Goal: Download file/media

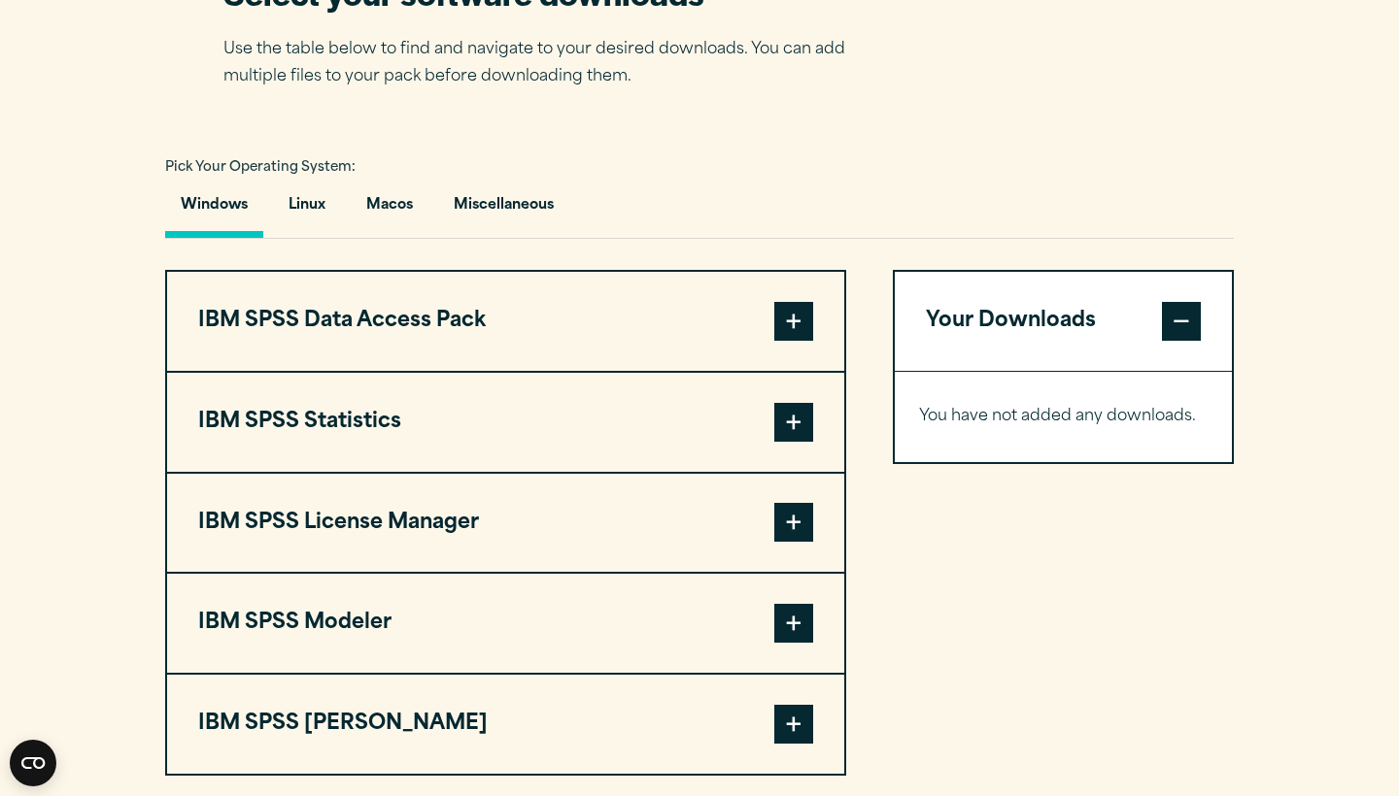
scroll to position [1302, 0]
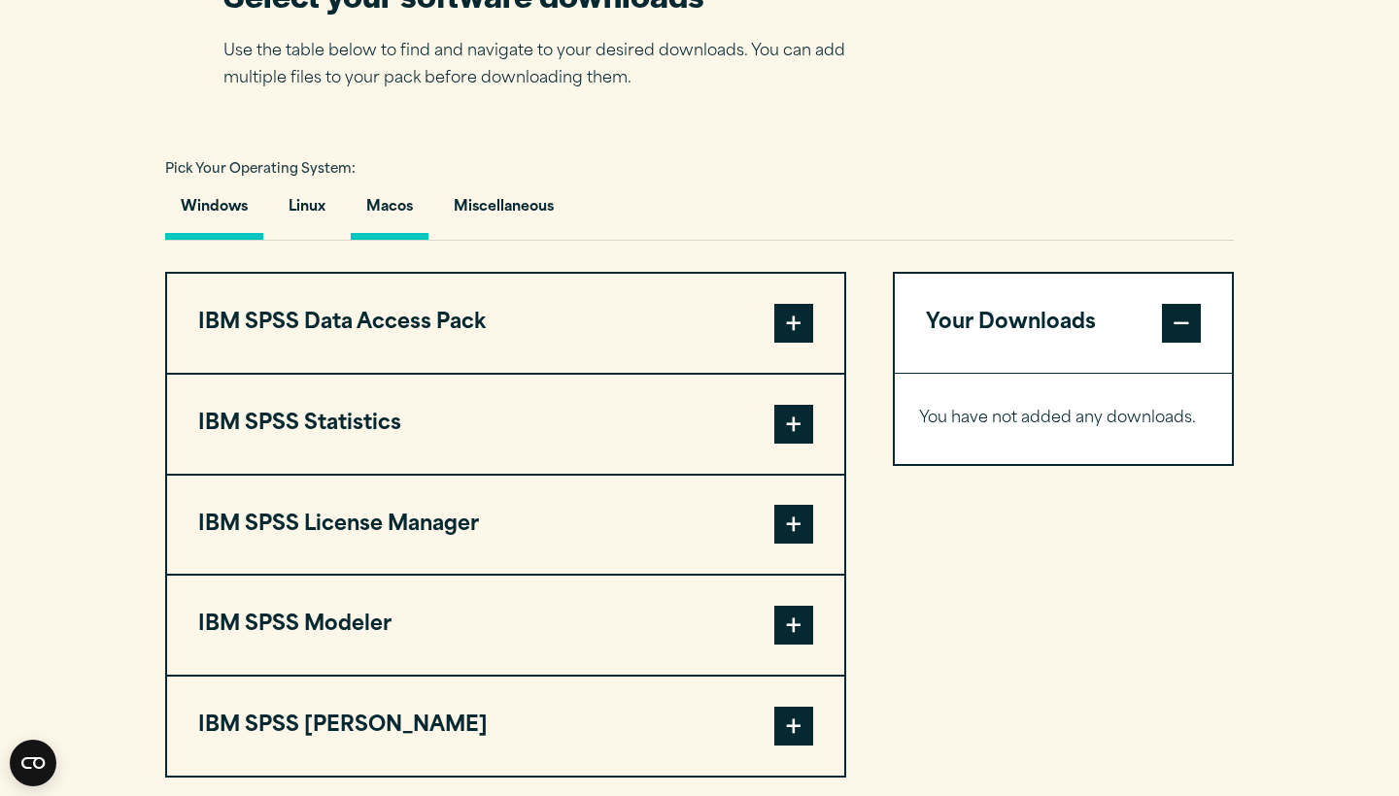
click at [395, 208] on button "Macos" at bounding box center [390, 212] width 78 height 55
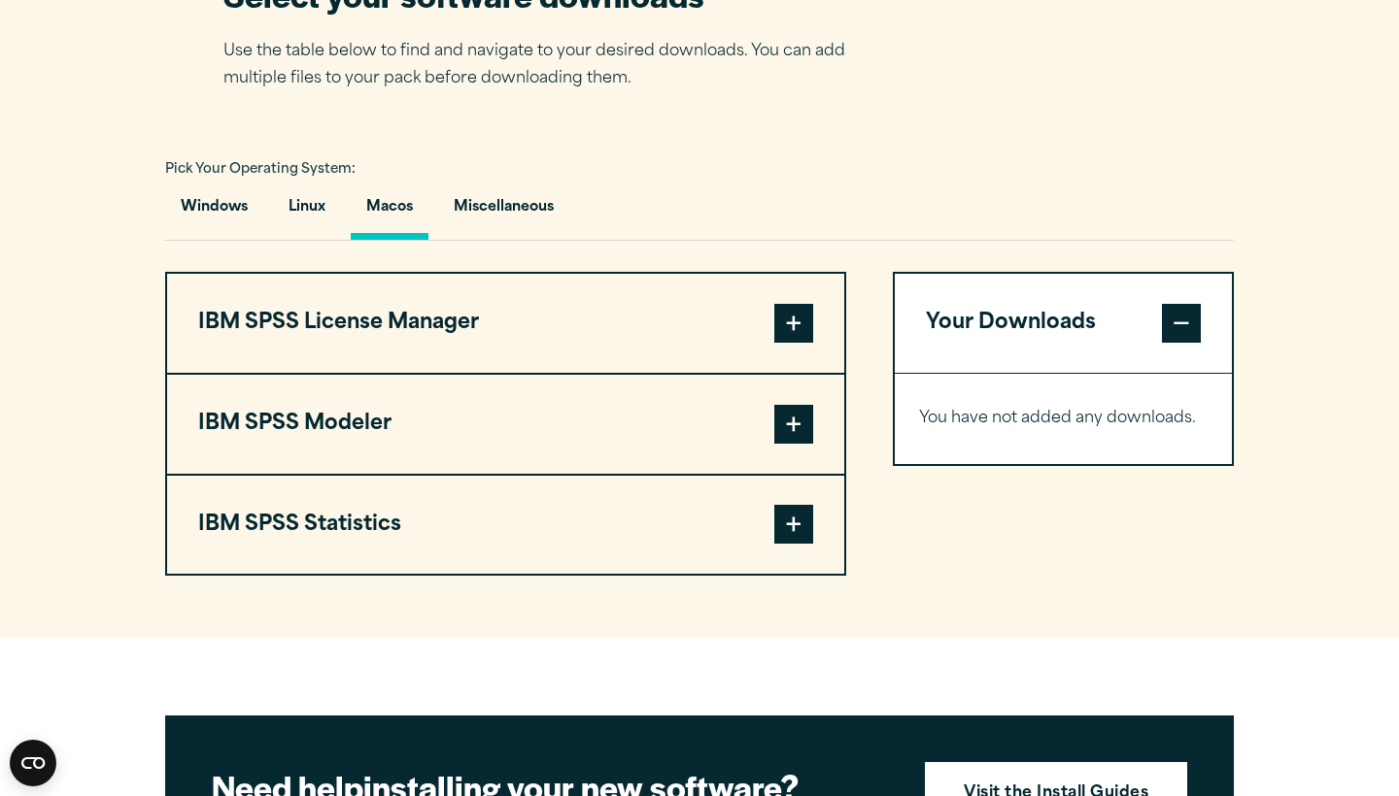
click at [473, 532] on button "IBM SPSS Statistics" at bounding box center [505, 525] width 677 height 99
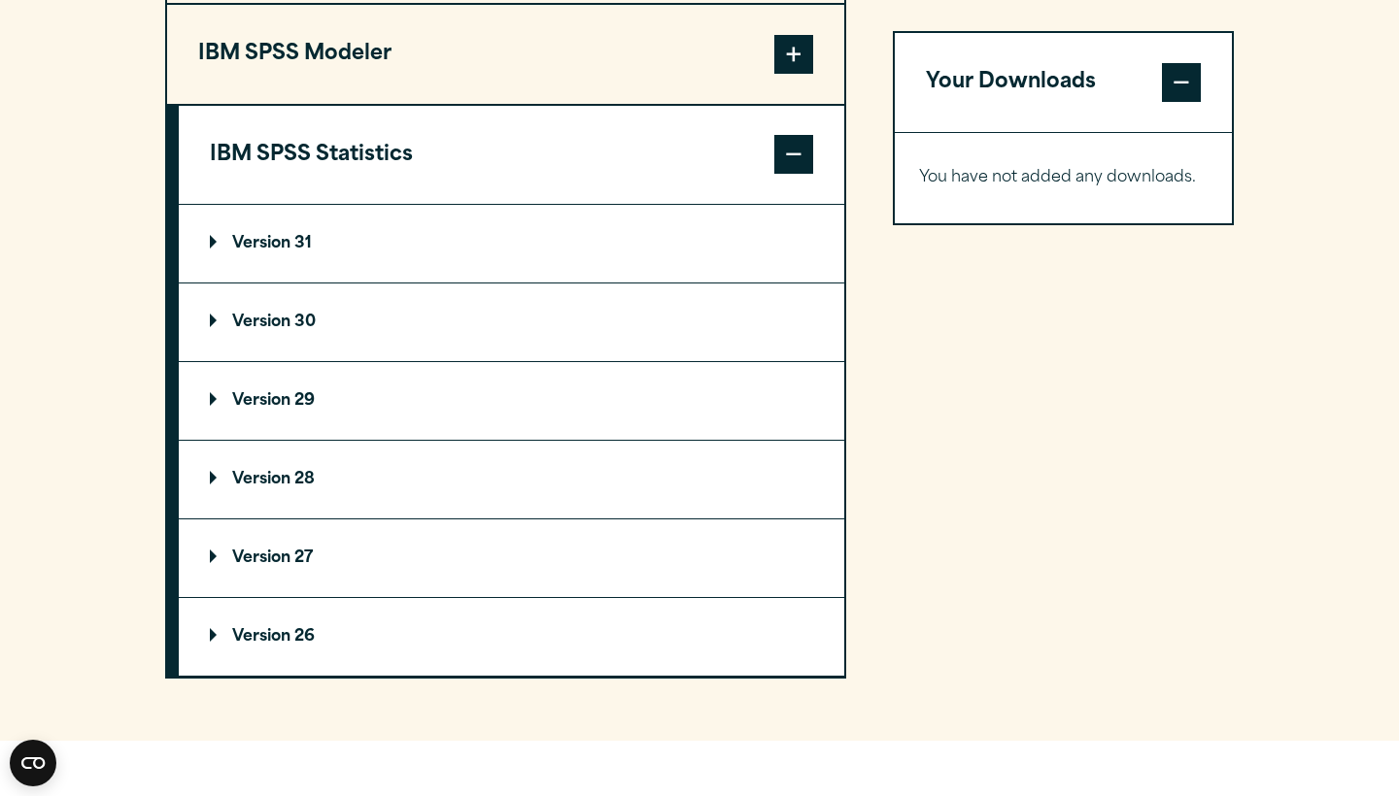
scroll to position [1724, 0]
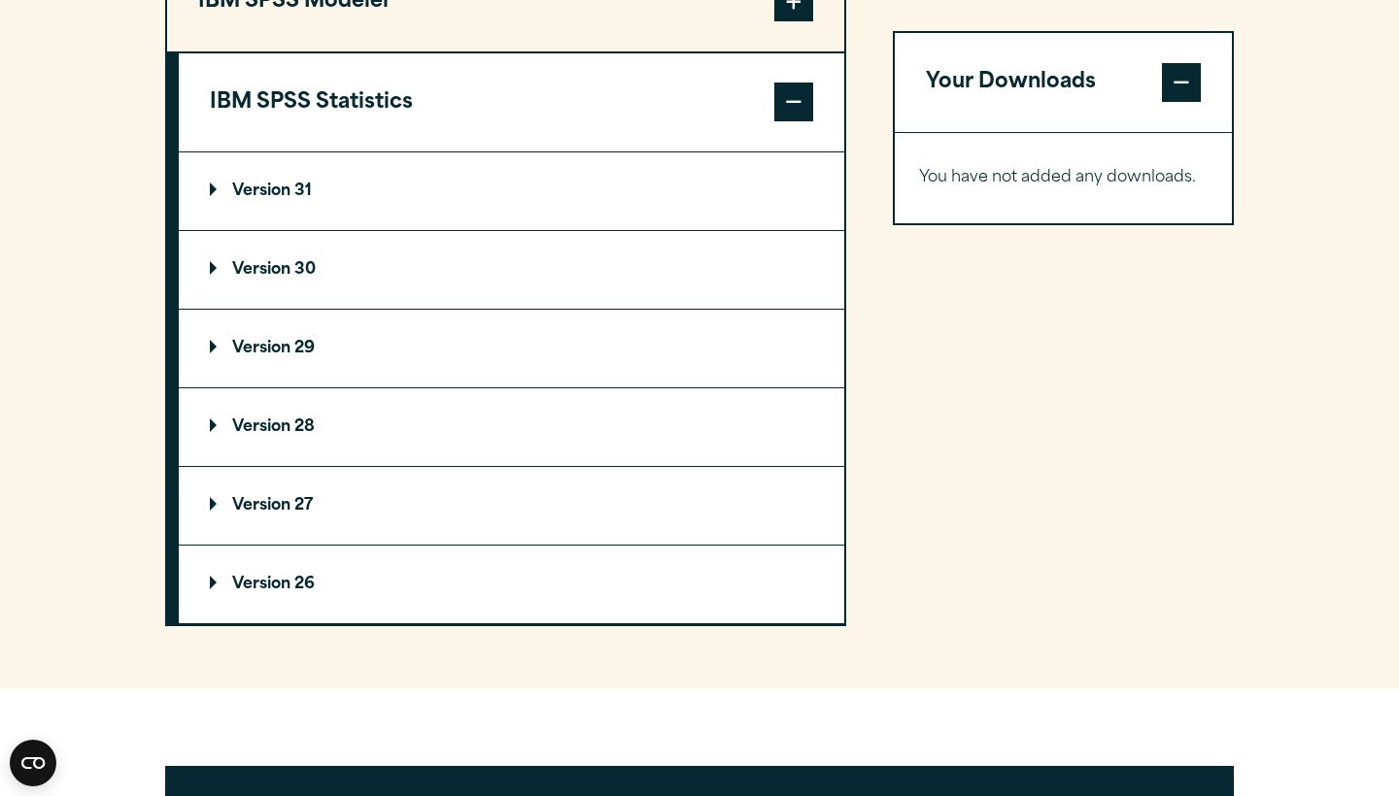
click at [304, 188] on p "Version 31" at bounding box center [261, 192] width 102 height 16
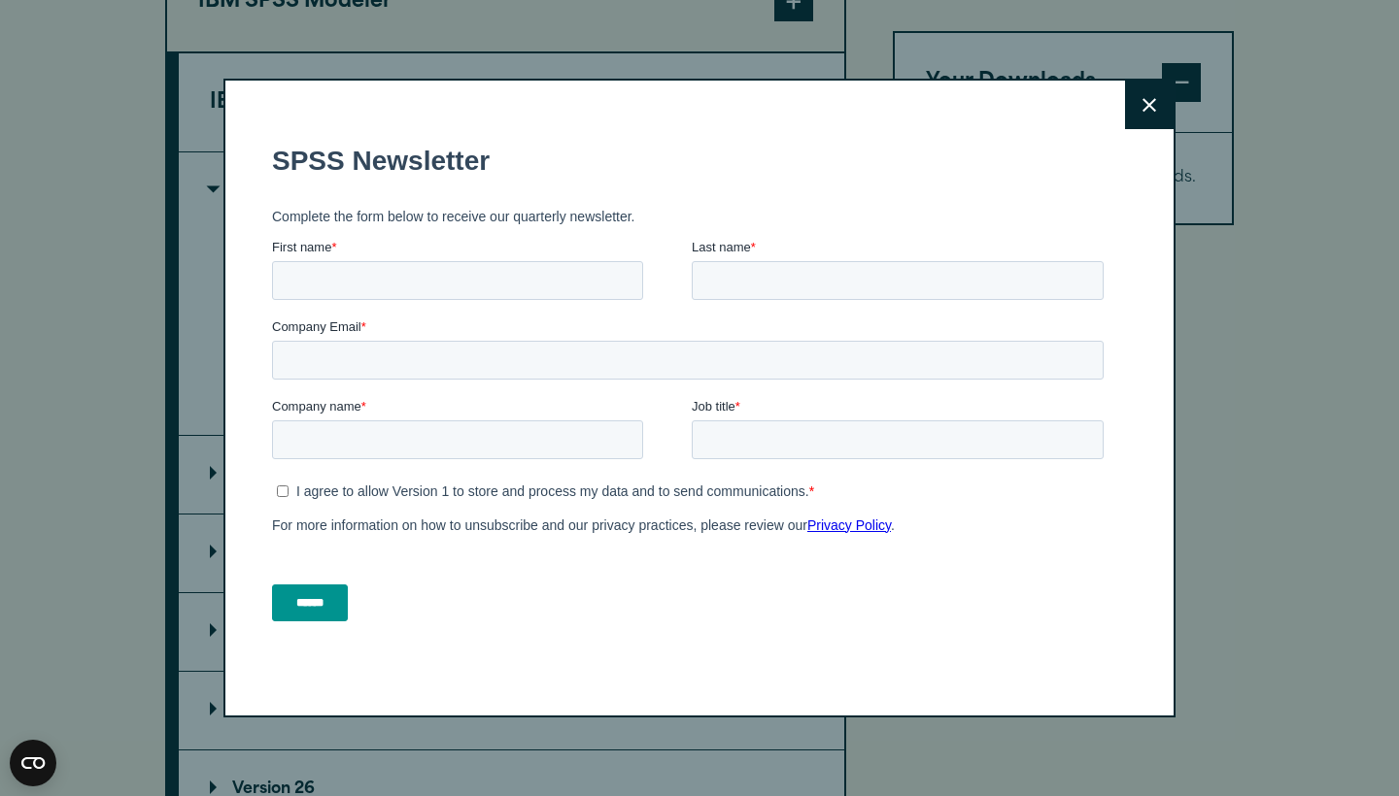
click at [1146, 98] on icon at bounding box center [1149, 105] width 14 height 15
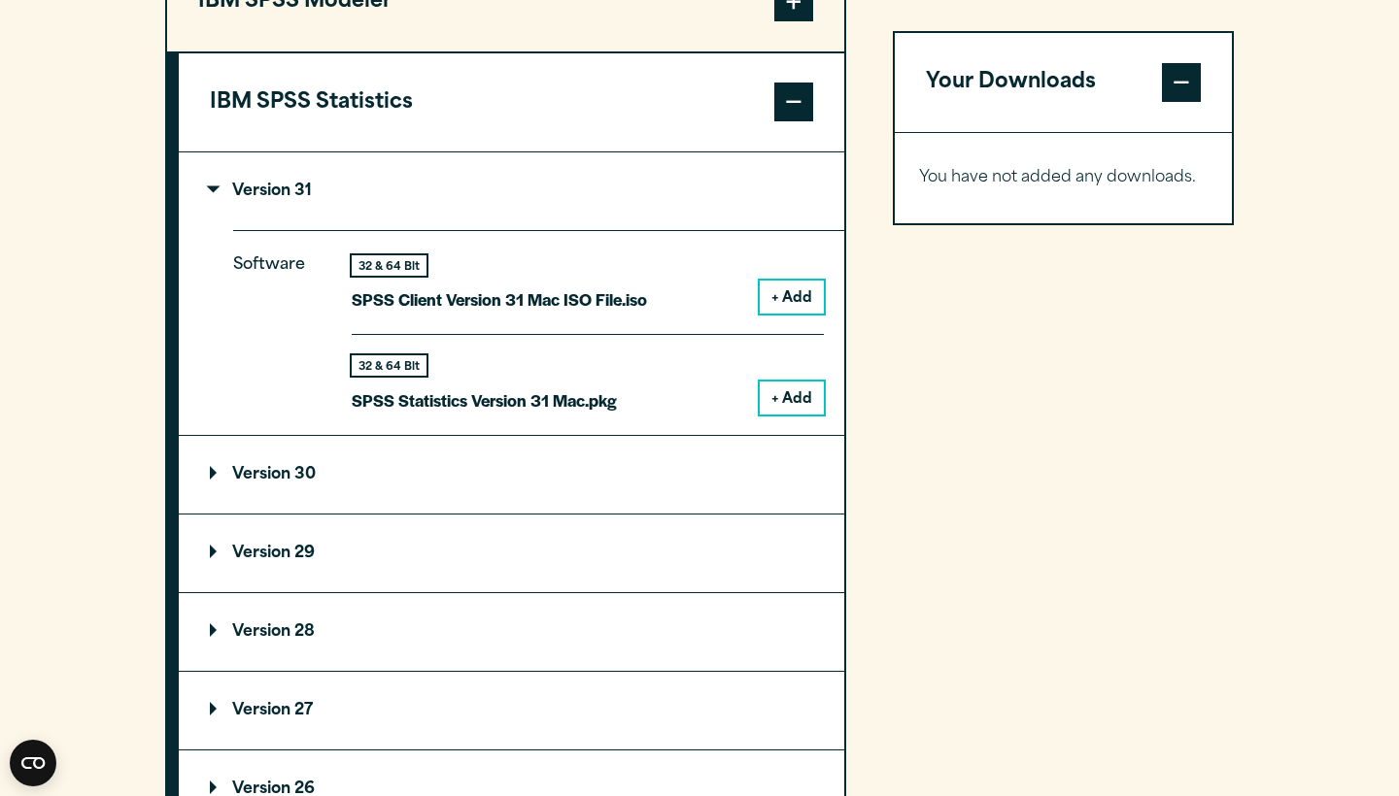
click at [801, 292] on button "+ Add" at bounding box center [792, 297] width 64 height 33
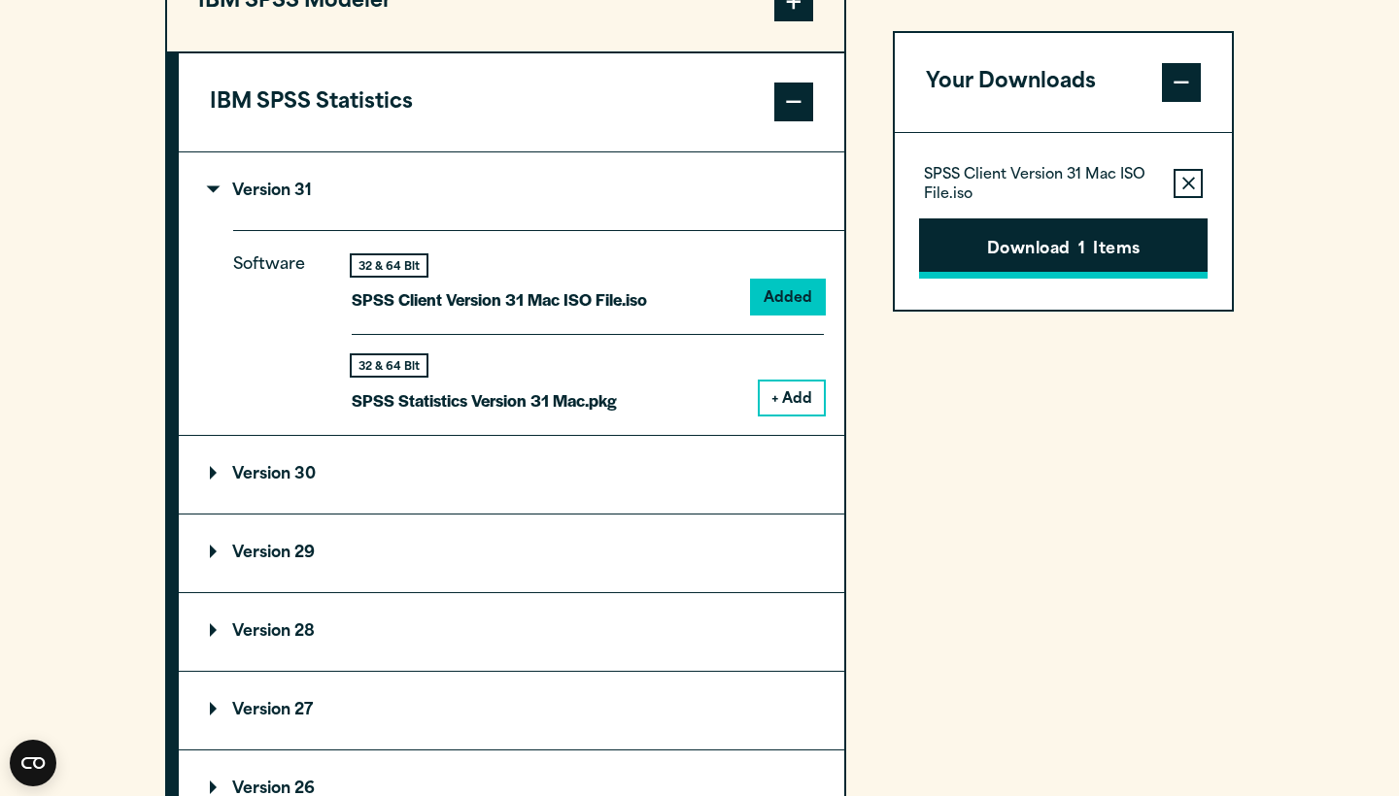
click at [999, 251] on button "Download 1 Items" at bounding box center [1063, 249] width 288 height 60
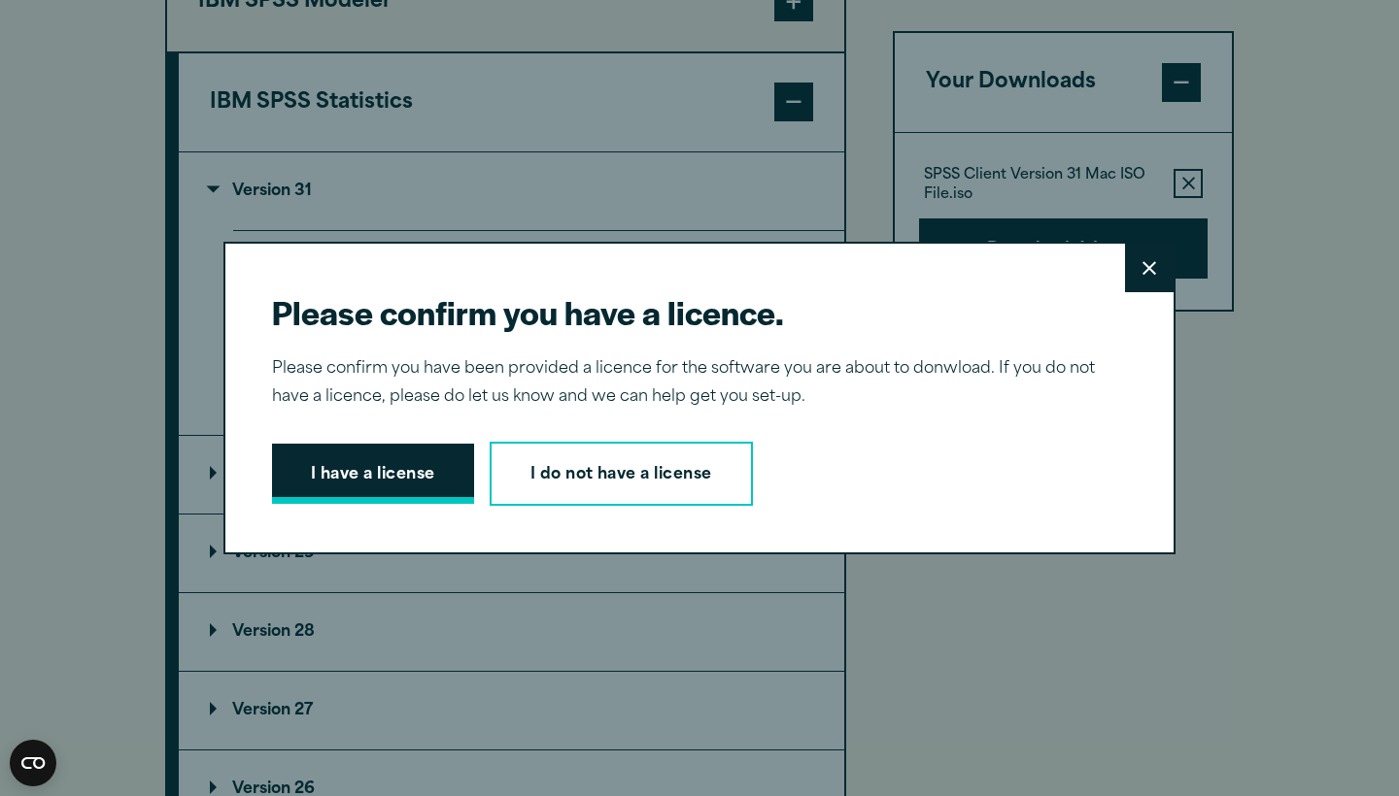
click at [402, 465] on button "I have a license" at bounding box center [373, 474] width 202 height 60
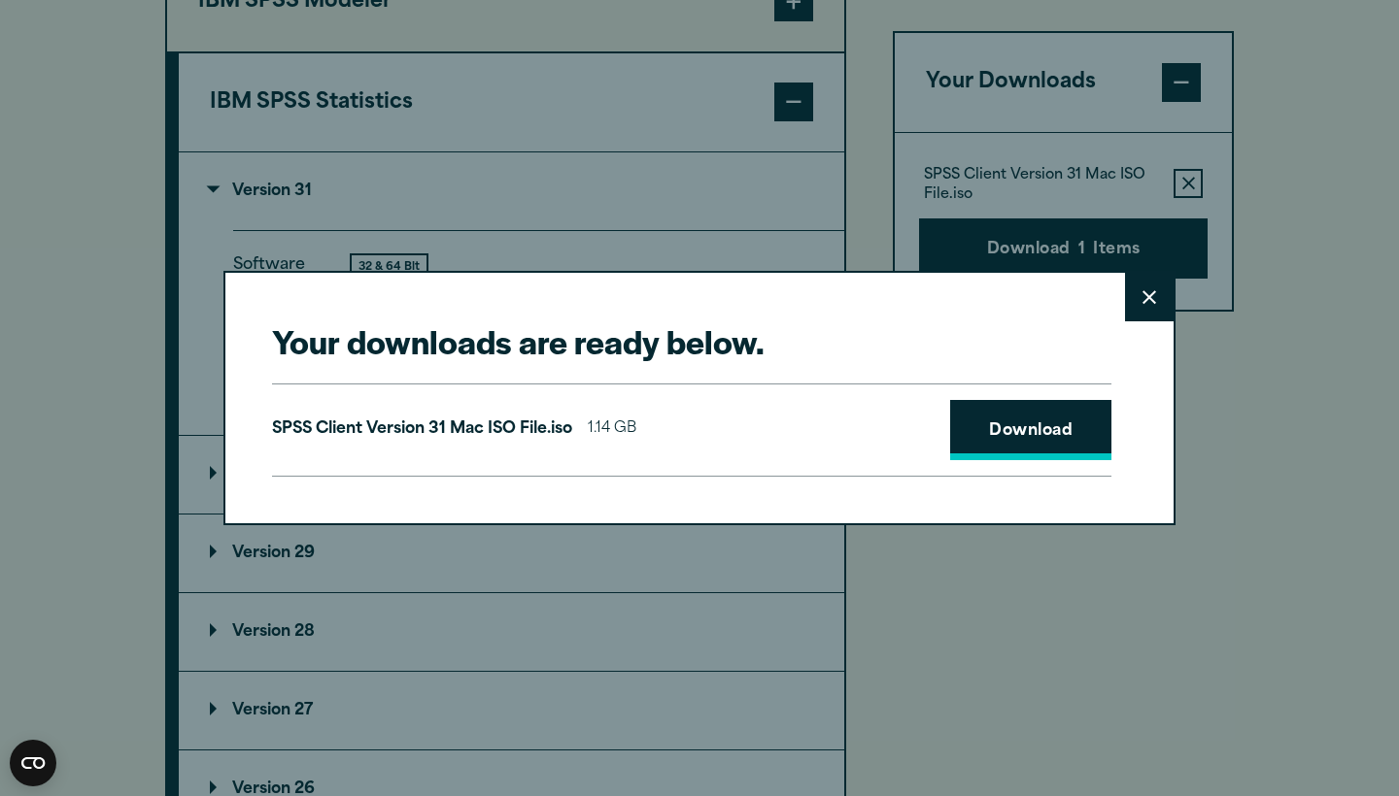
click at [1031, 436] on link "Download" at bounding box center [1030, 430] width 161 height 60
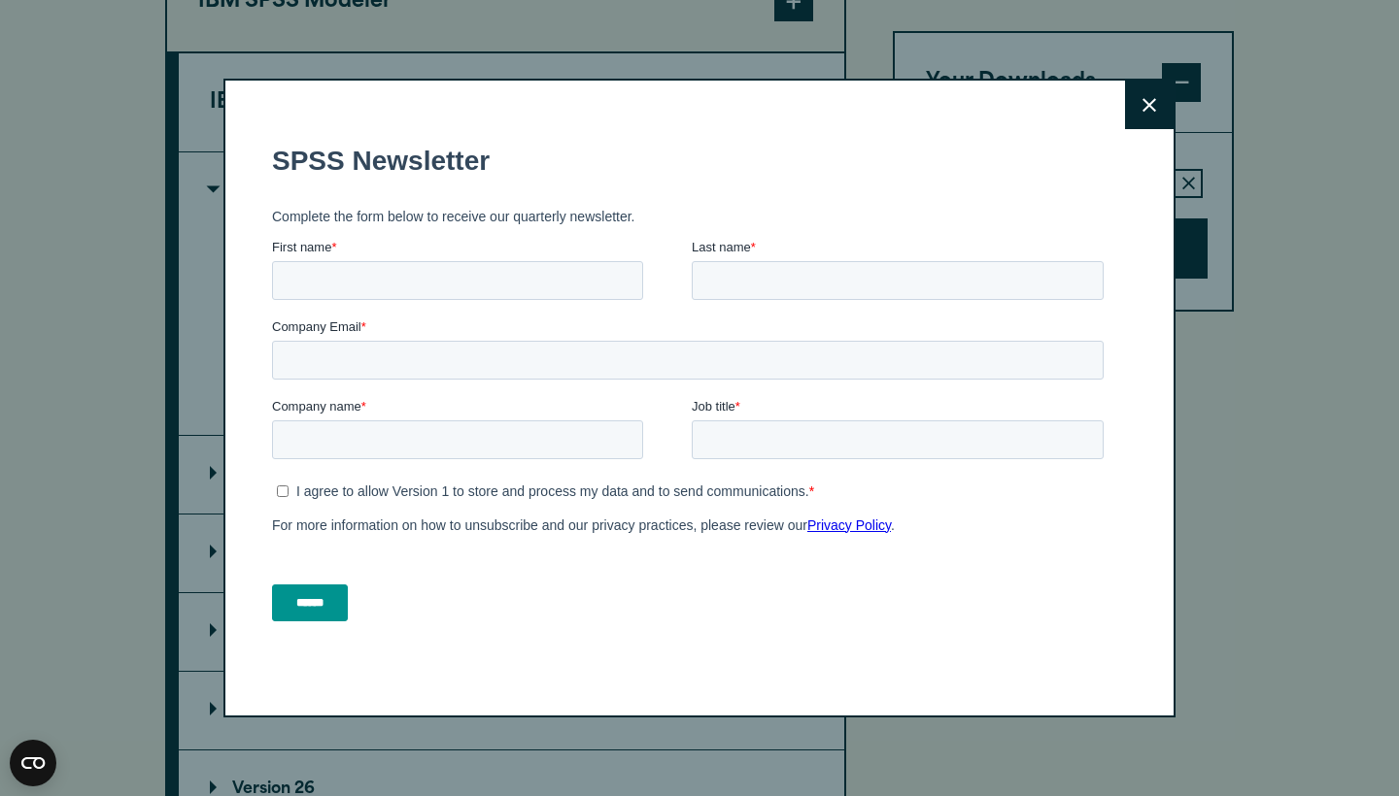
click at [1155, 99] on icon at bounding box center [1149, 105] width 14 height 14
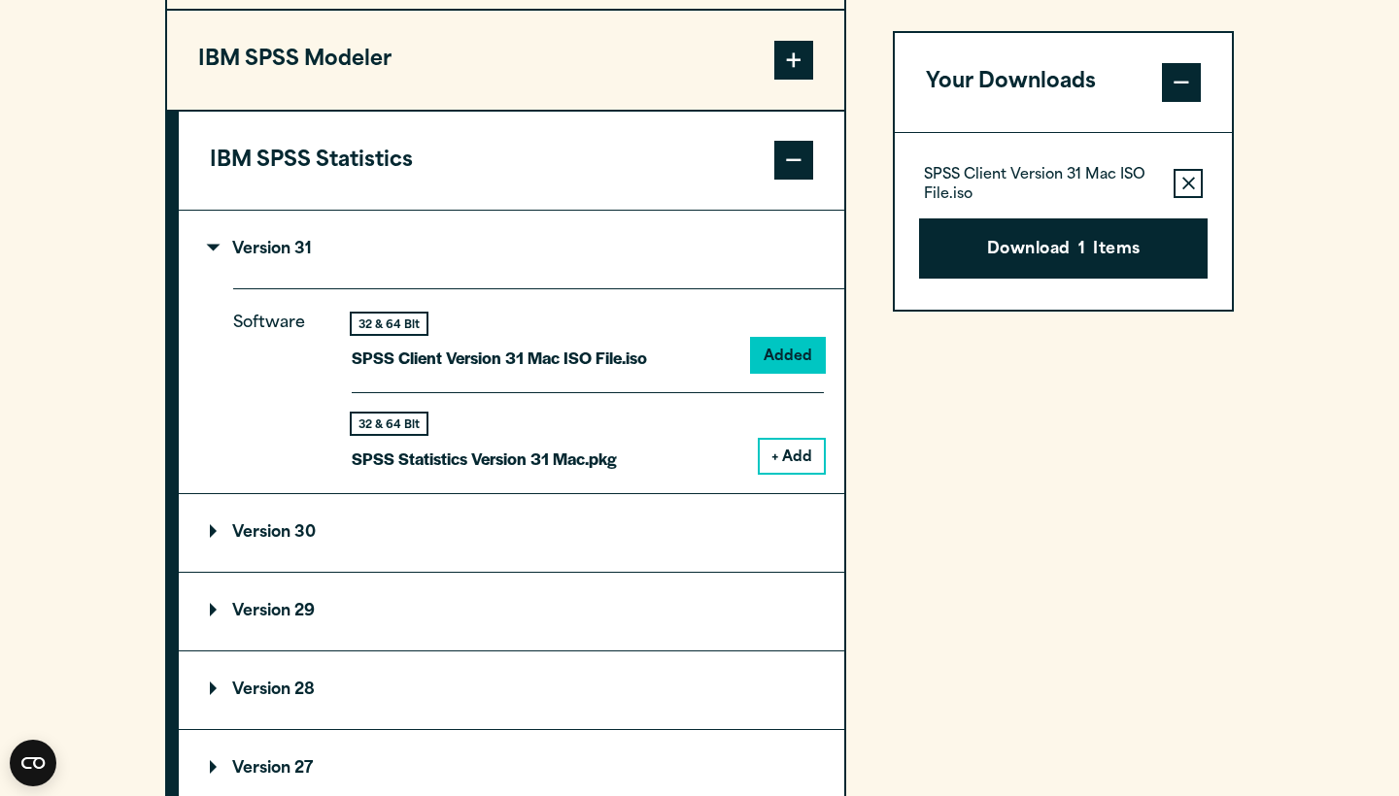
scroll to position [1635, 0]
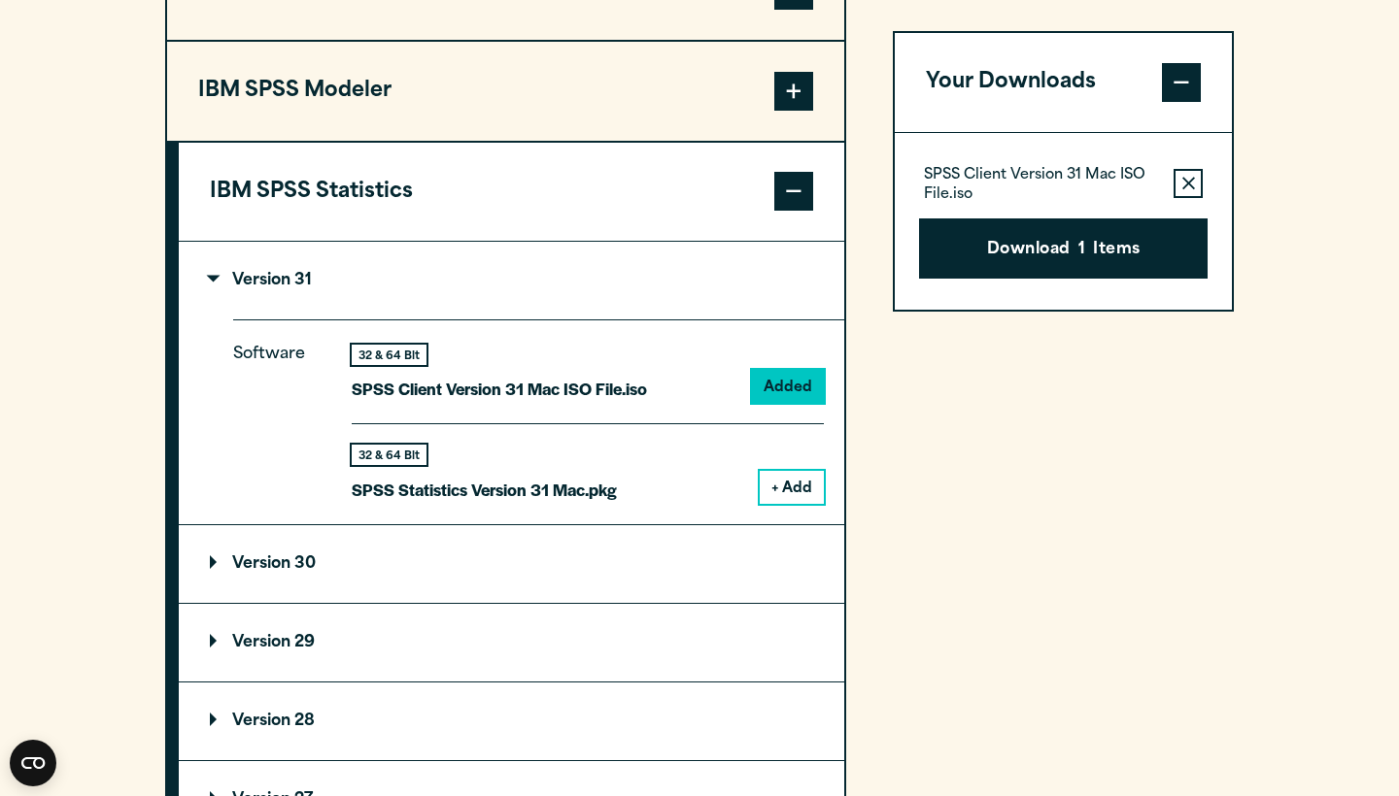
click at [217, 283] on p "Version 31" at bounding box center [261, 281] width 102 height 16
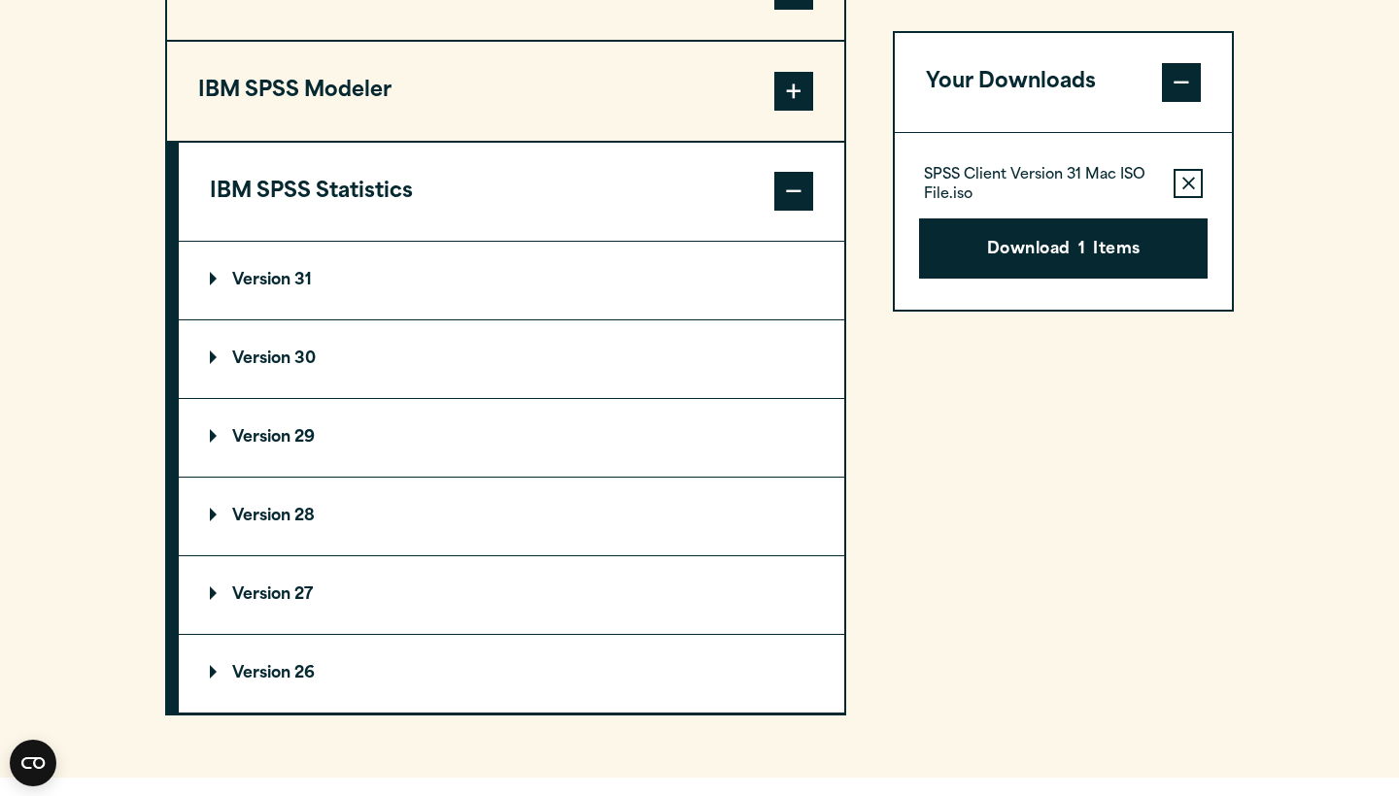
click at [1186, 169] on button "Remove this item from your software download list" at bounding box center [1187, 183] width 29 height 29
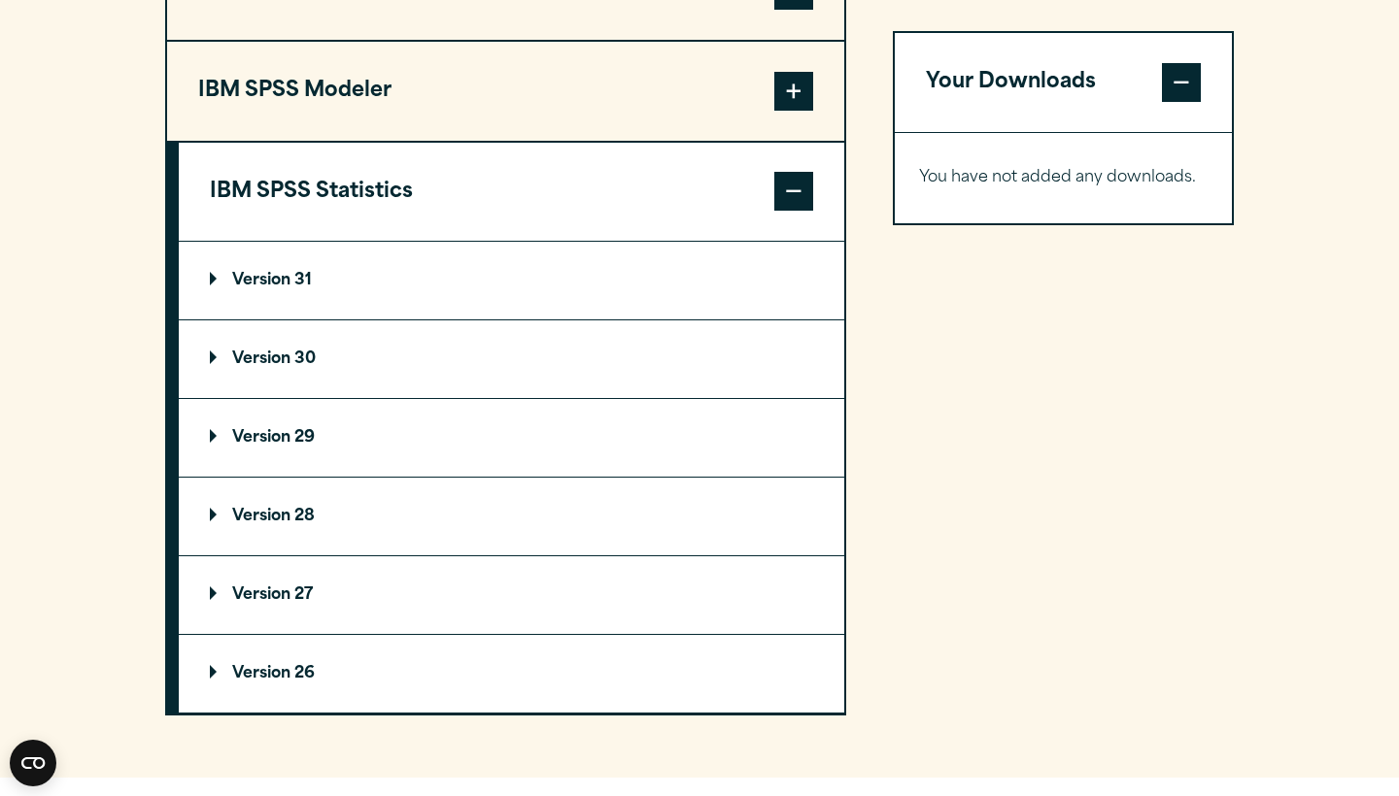
click at [268, 688] on summary "Version 26" at bounding box center [511, 674] width 665 height 78
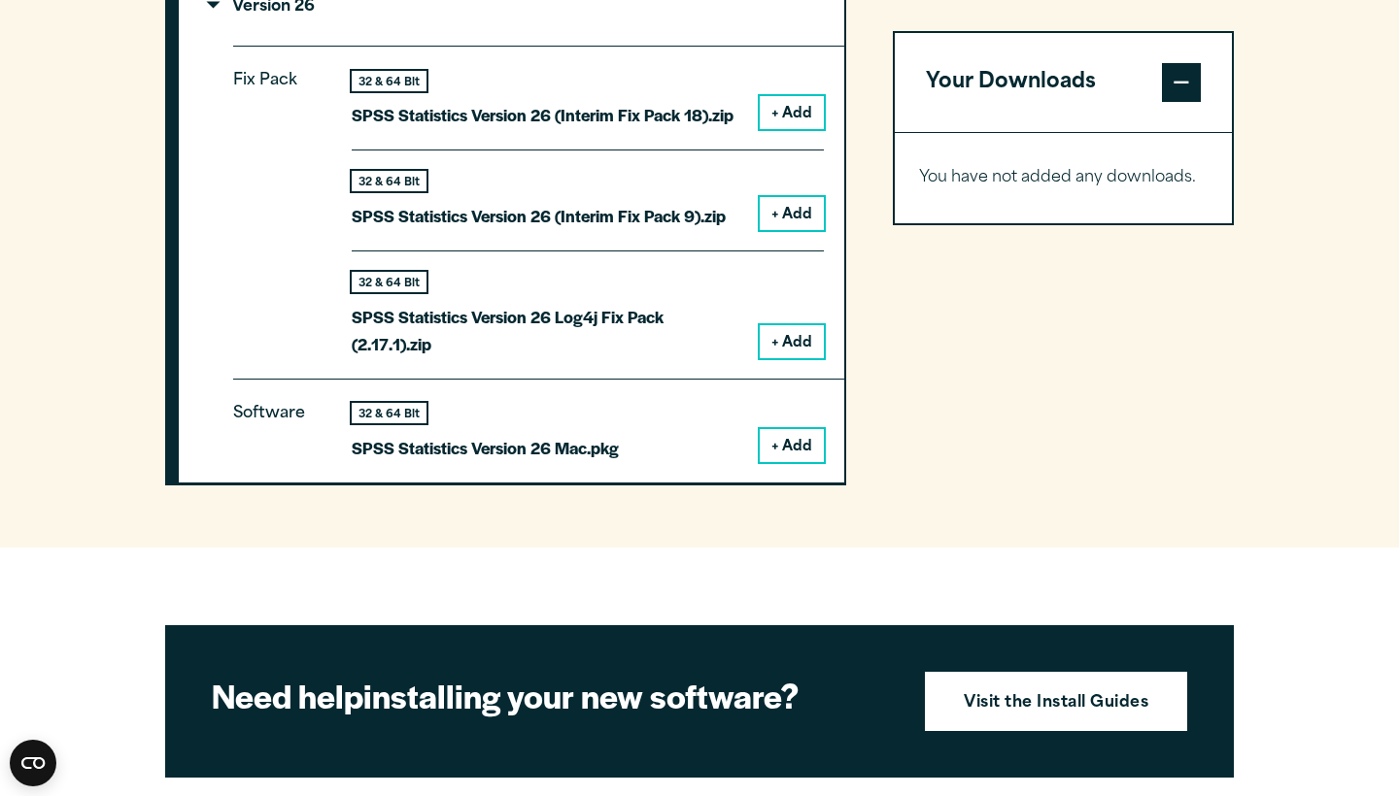
scroll to position [2313, 0]
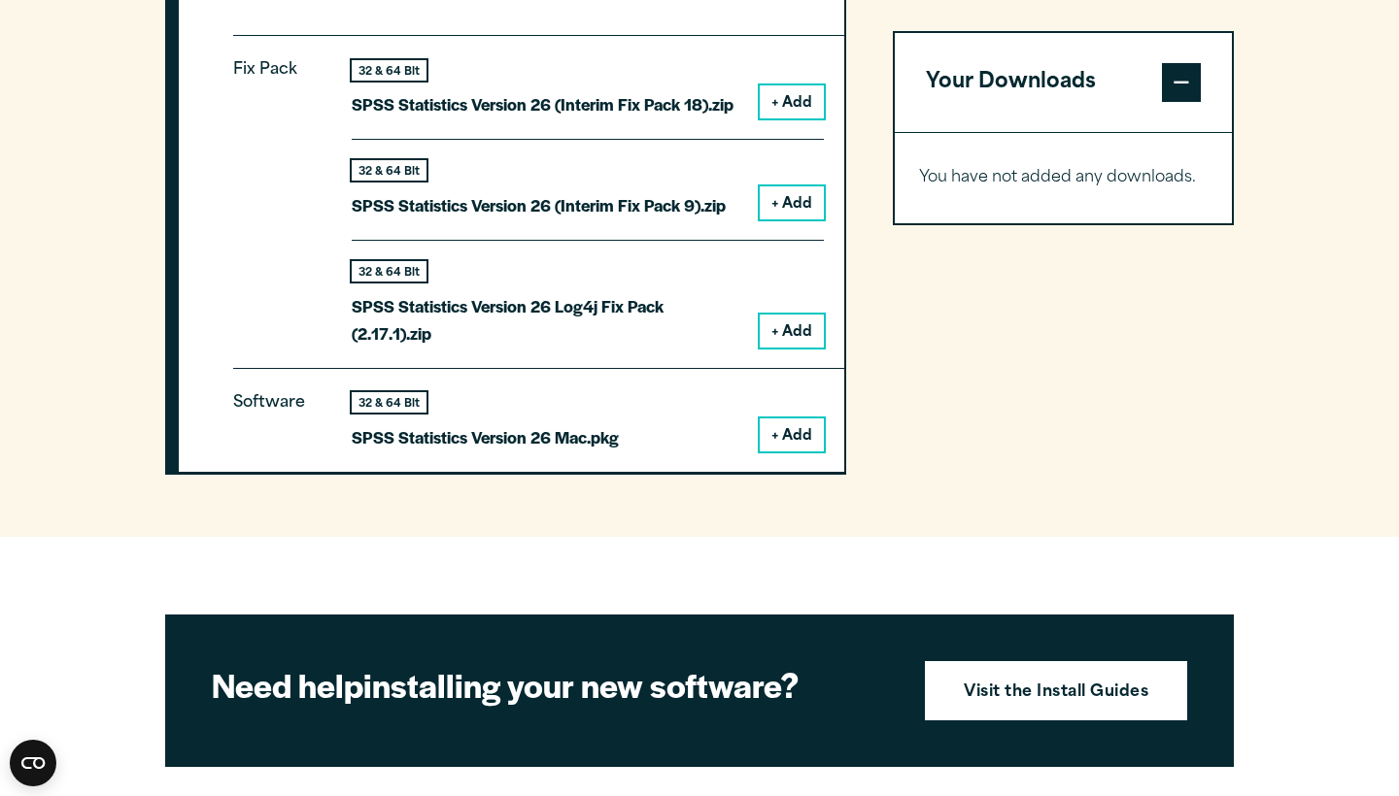
click at [798, 420] on button "+ Add" at bounding box center [792, 435] width 64 height 33
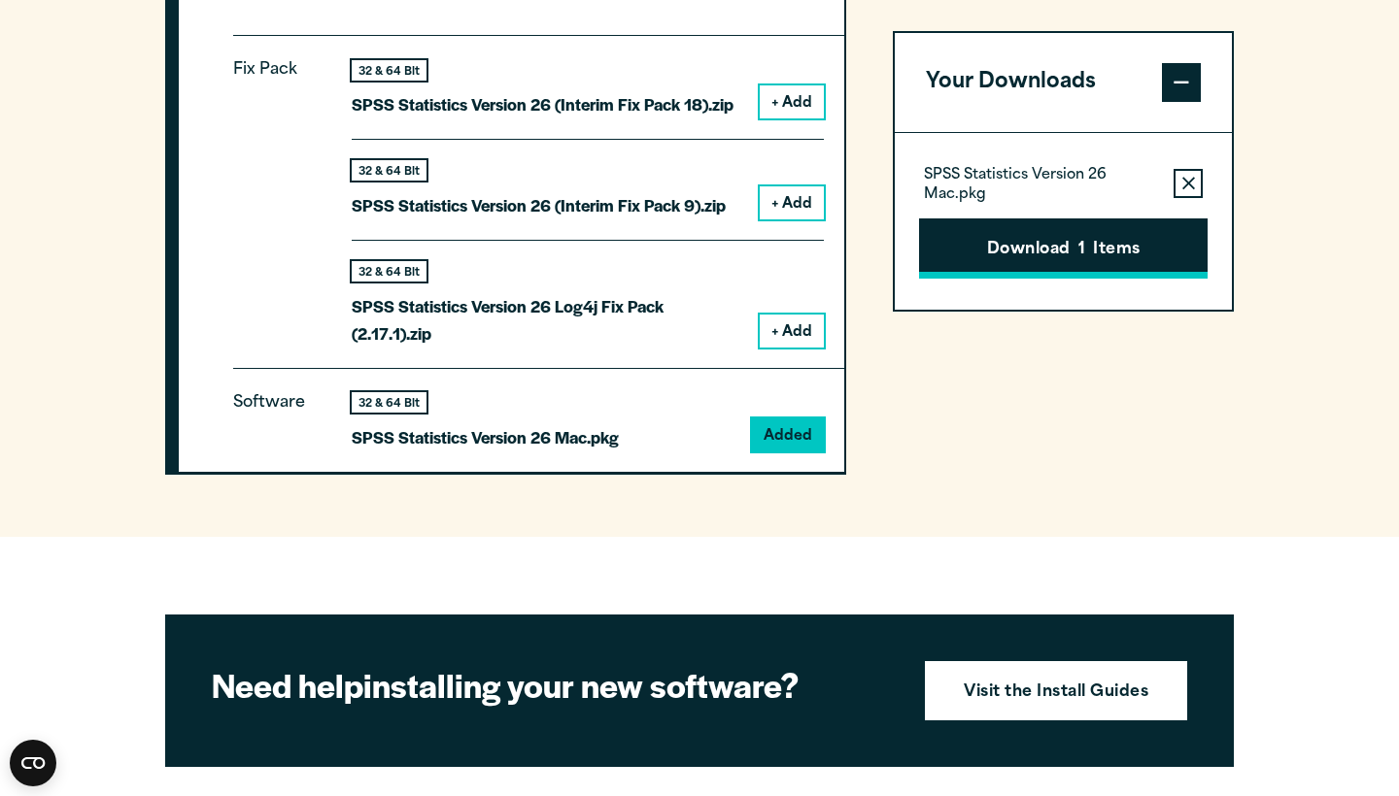
click at [1053, 254] on button "Download 1 Items" at bounding box center [1063, 249] width 288 height 60
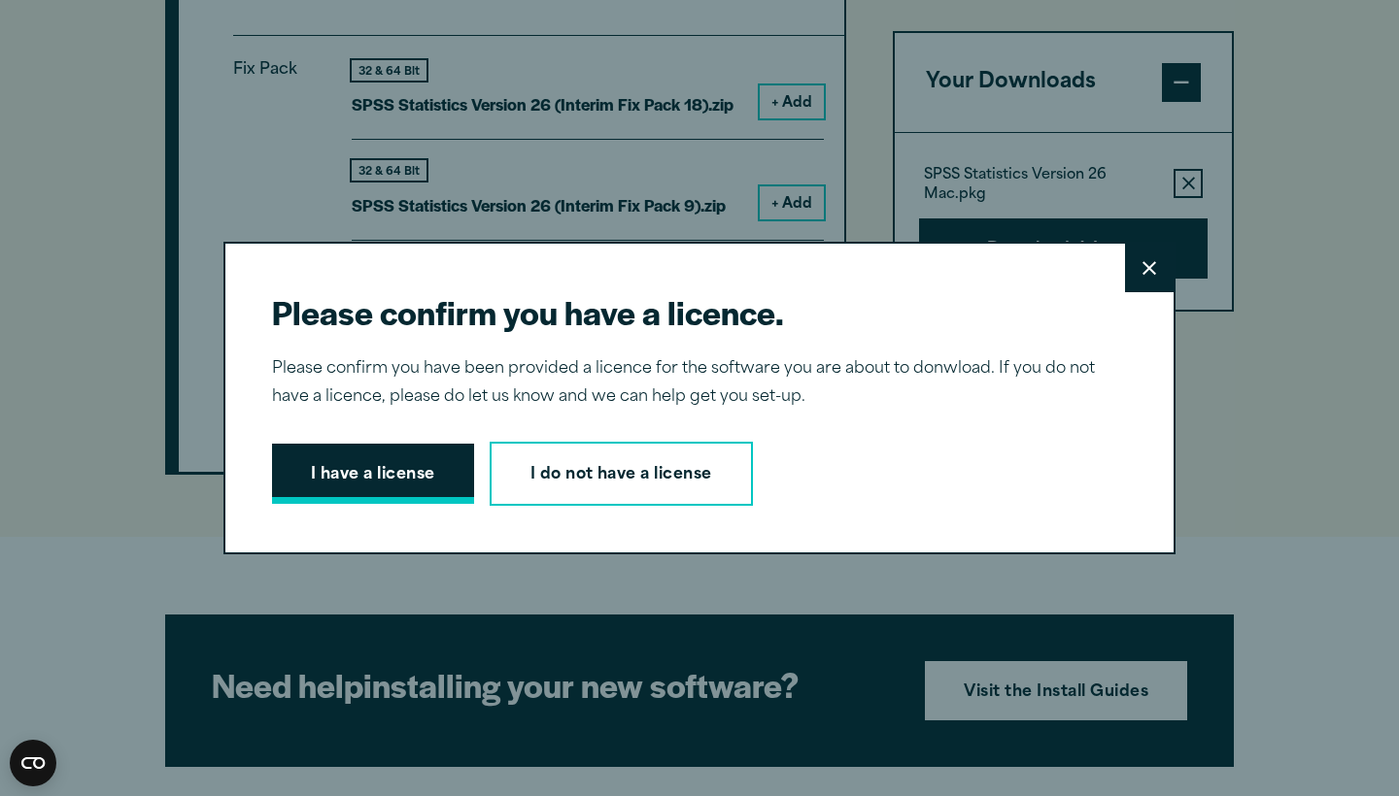
click at [386, 473] on button "I have a license" at bounding box center [373, 474] width 202 height 60
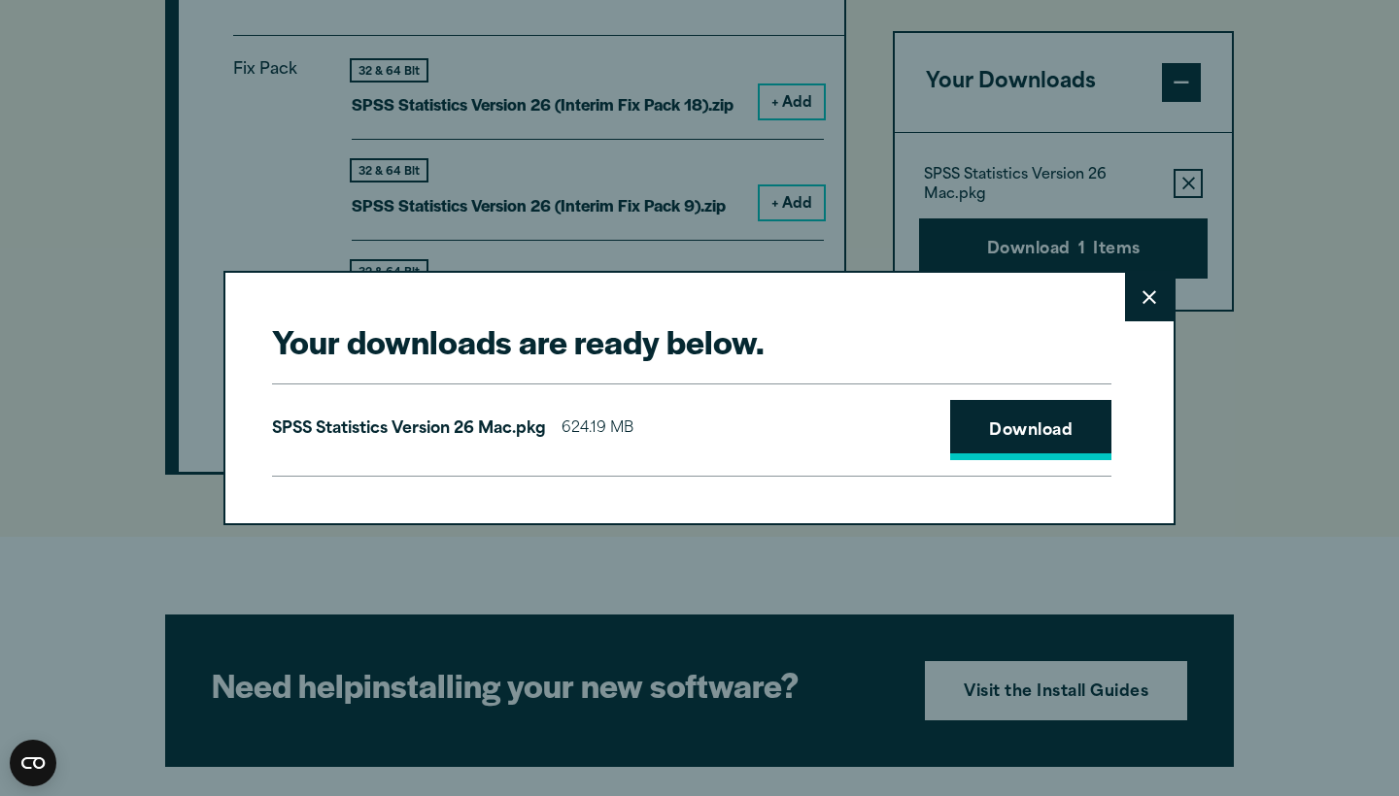
click at [975, 422] on link "Download" at bounding box center [1030, 430] width 161 height 60
click at [1139, 299] on button "Close" at bounding box center [1149, 297] width 49 height 49
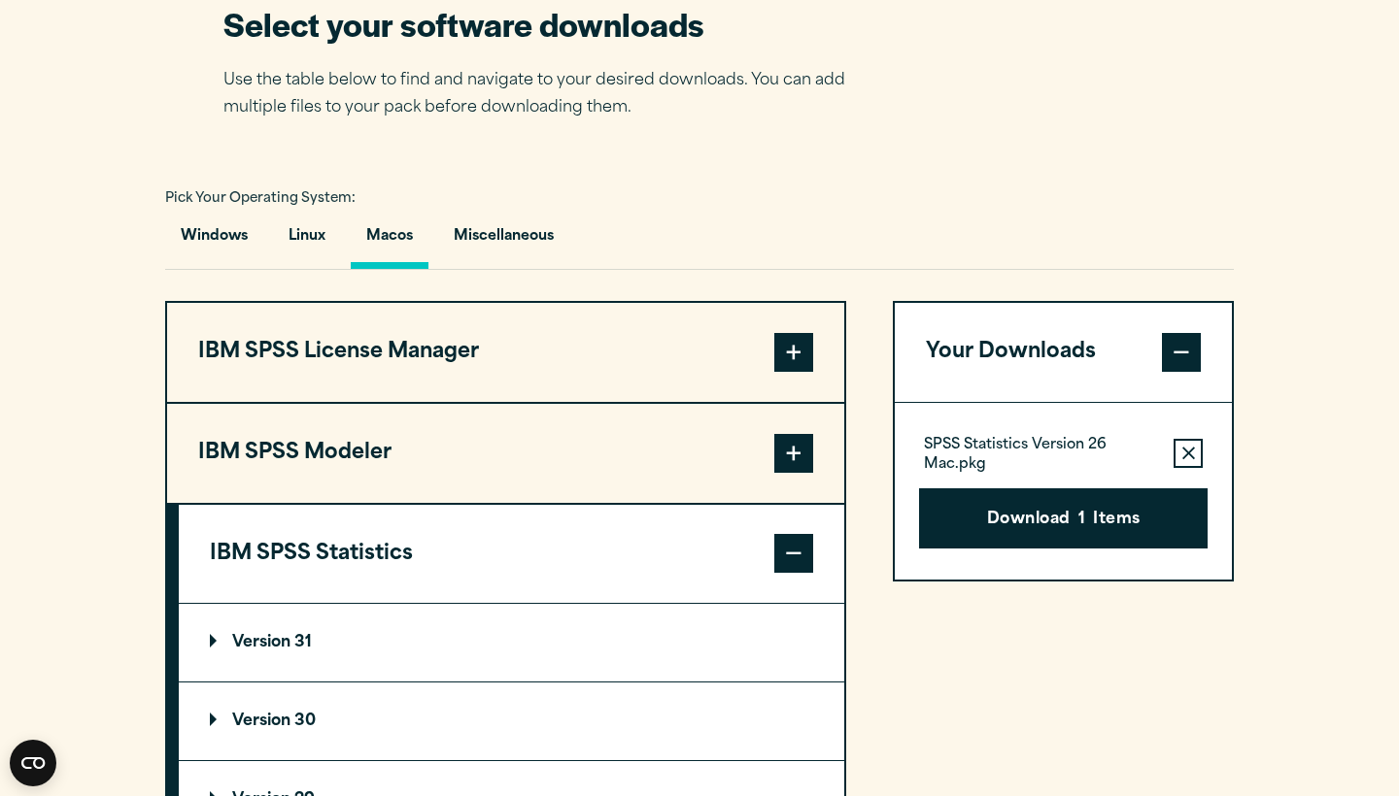
scroll to position [1272, 0]
click at [787, 557] on span at bounding box center [793, 553] width 39 height 39
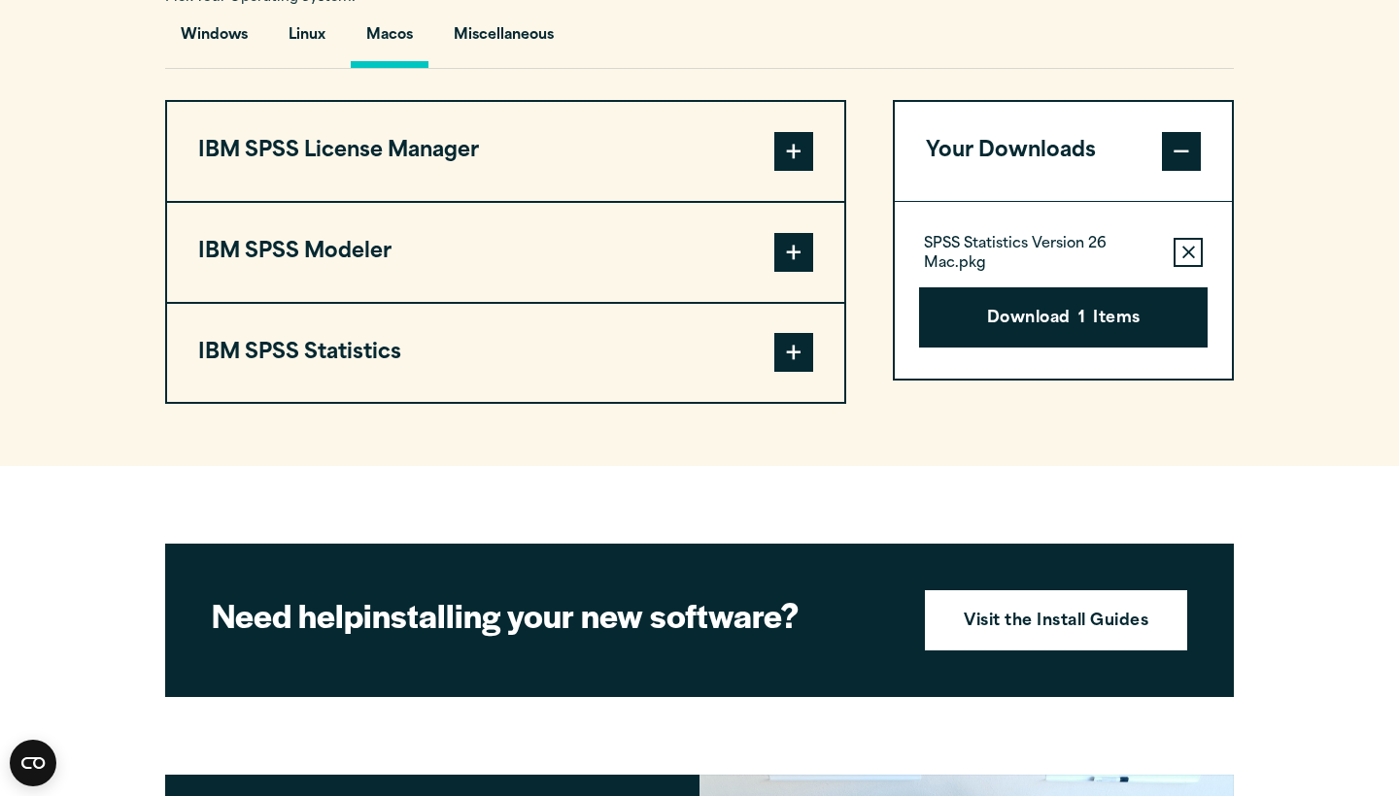
scroll to position [1477, 0]
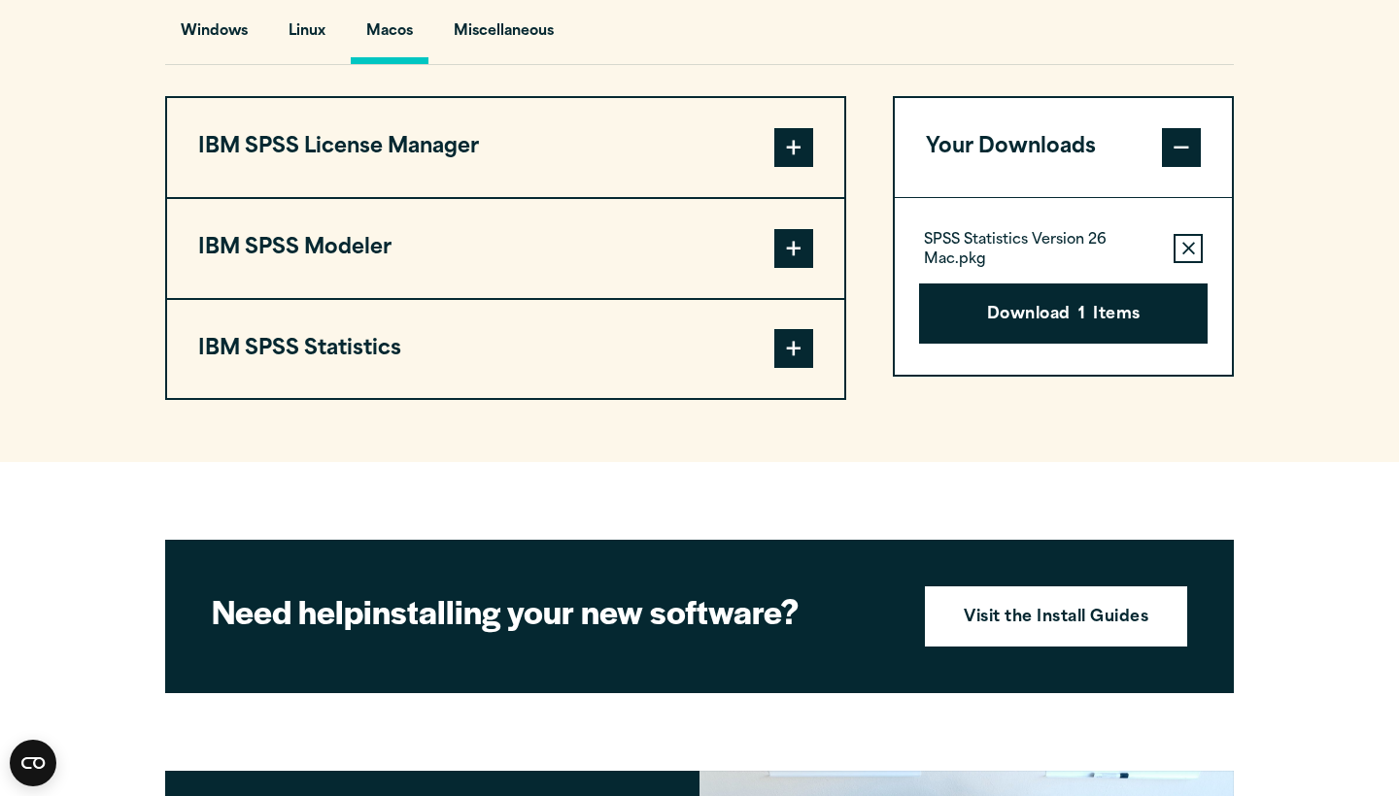
click at [780, 362] on span at bounding box center [793, 348] width 39 height 39
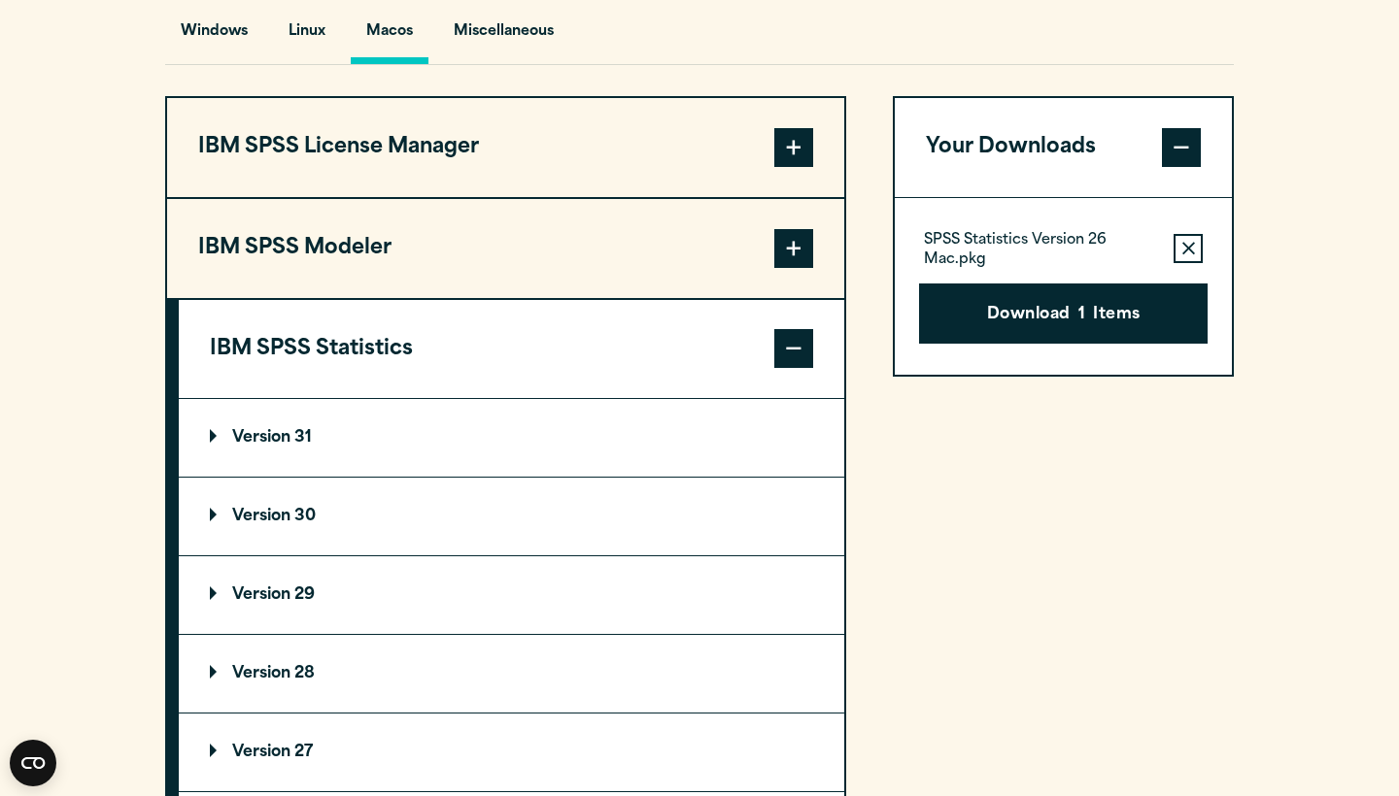
click at [780, 362] on span at bounding box center [793, 348] width 39 height 39
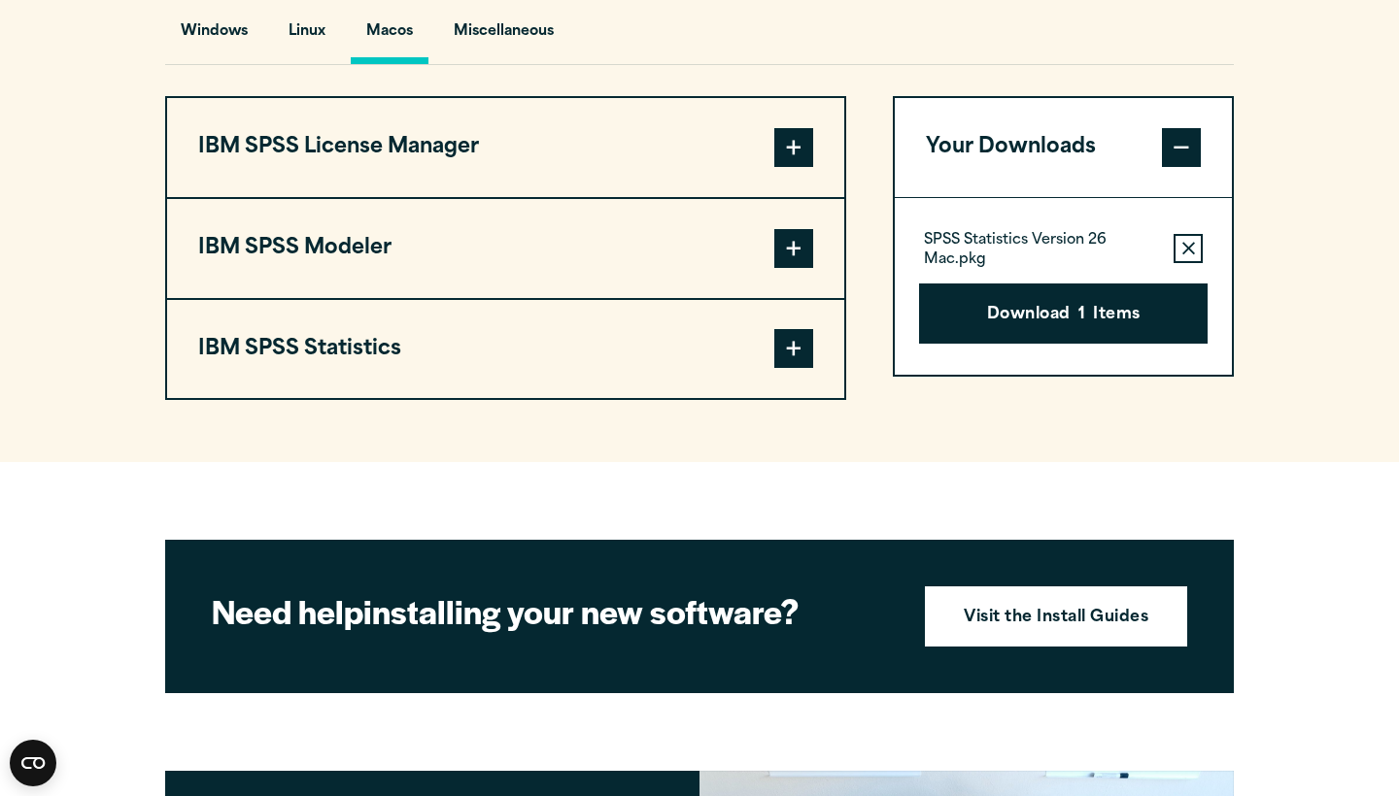
click at [790, 246] on span at bounding box center [793, 248] width 39 height 39
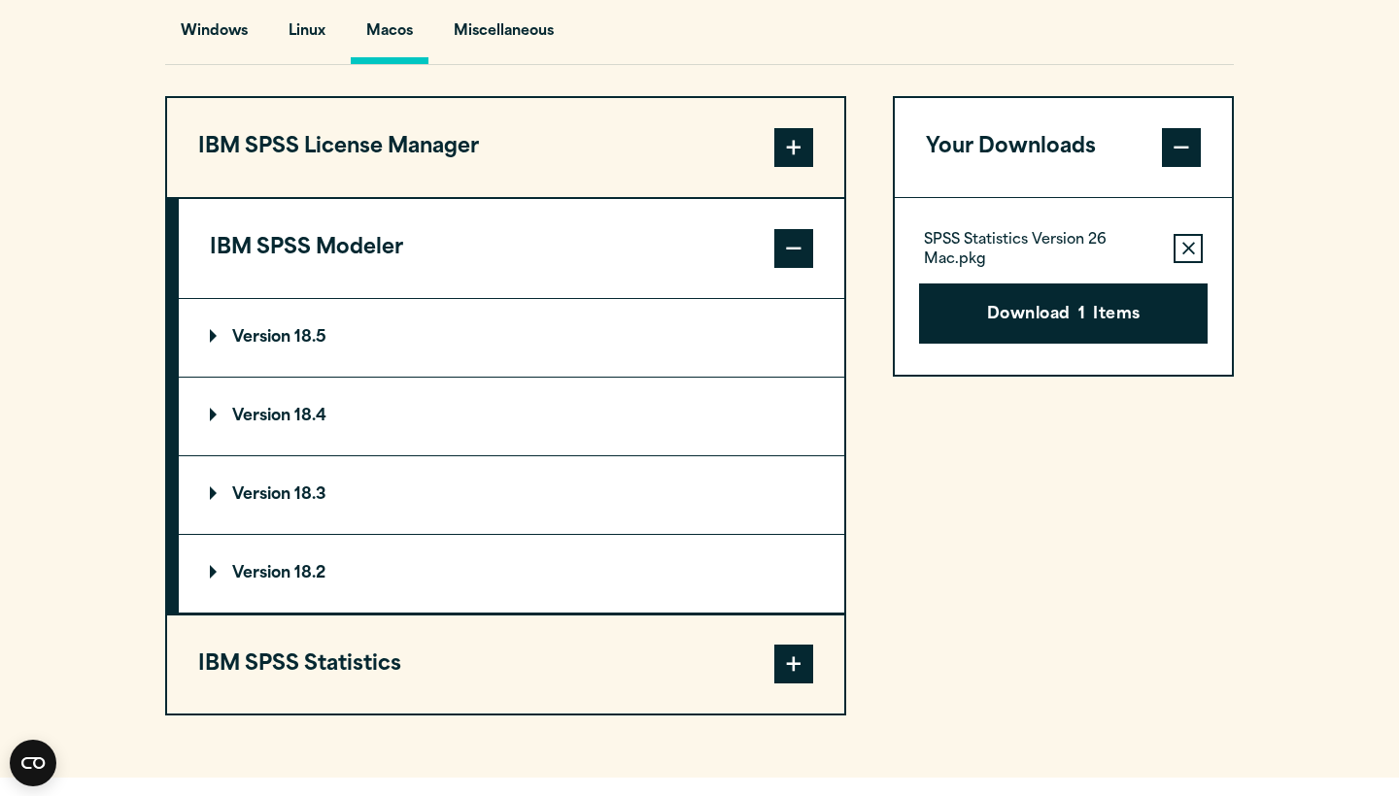
click at [790, 246] on span at bounding box center [793, 248] width 39 height 39
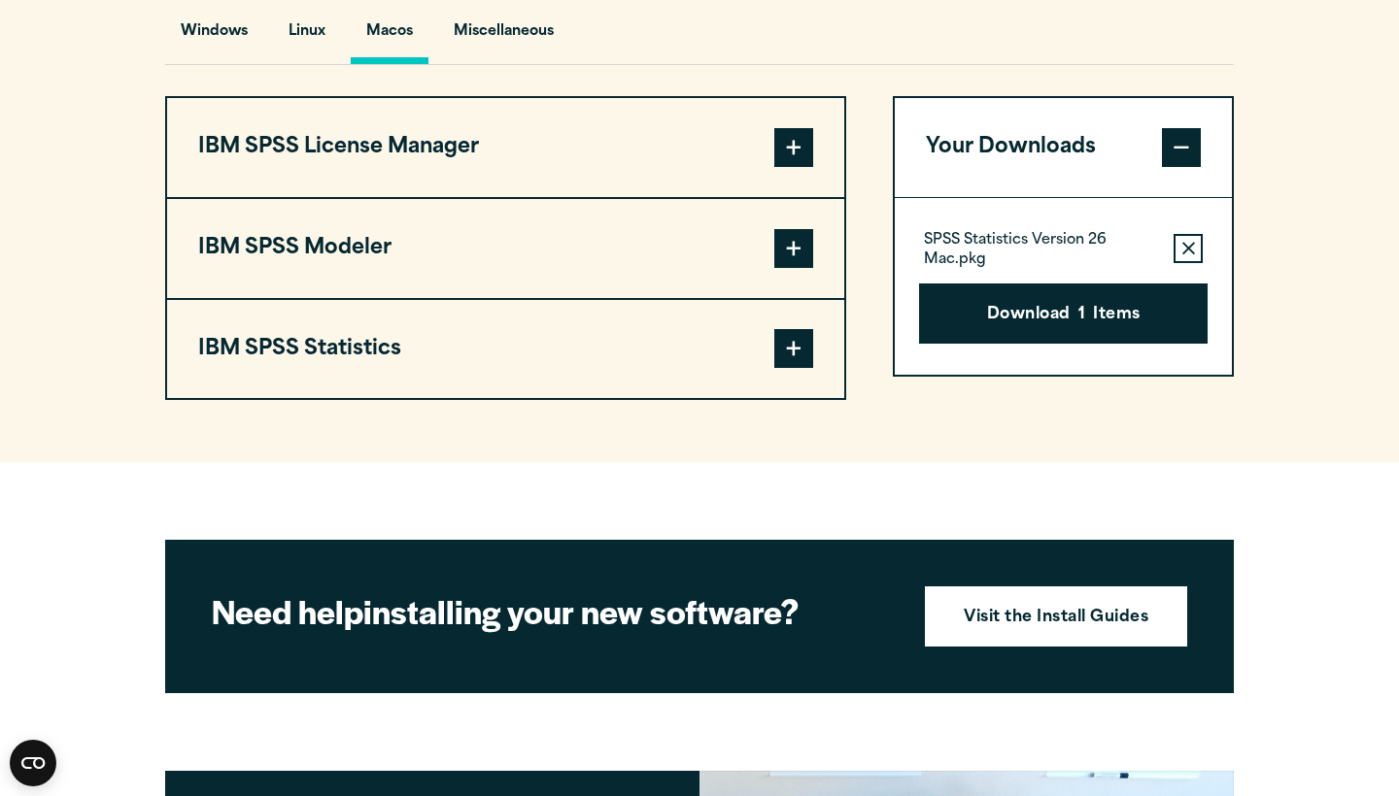
click at [786, 145] on span at bounding box center [793, 147] width 39 height 39
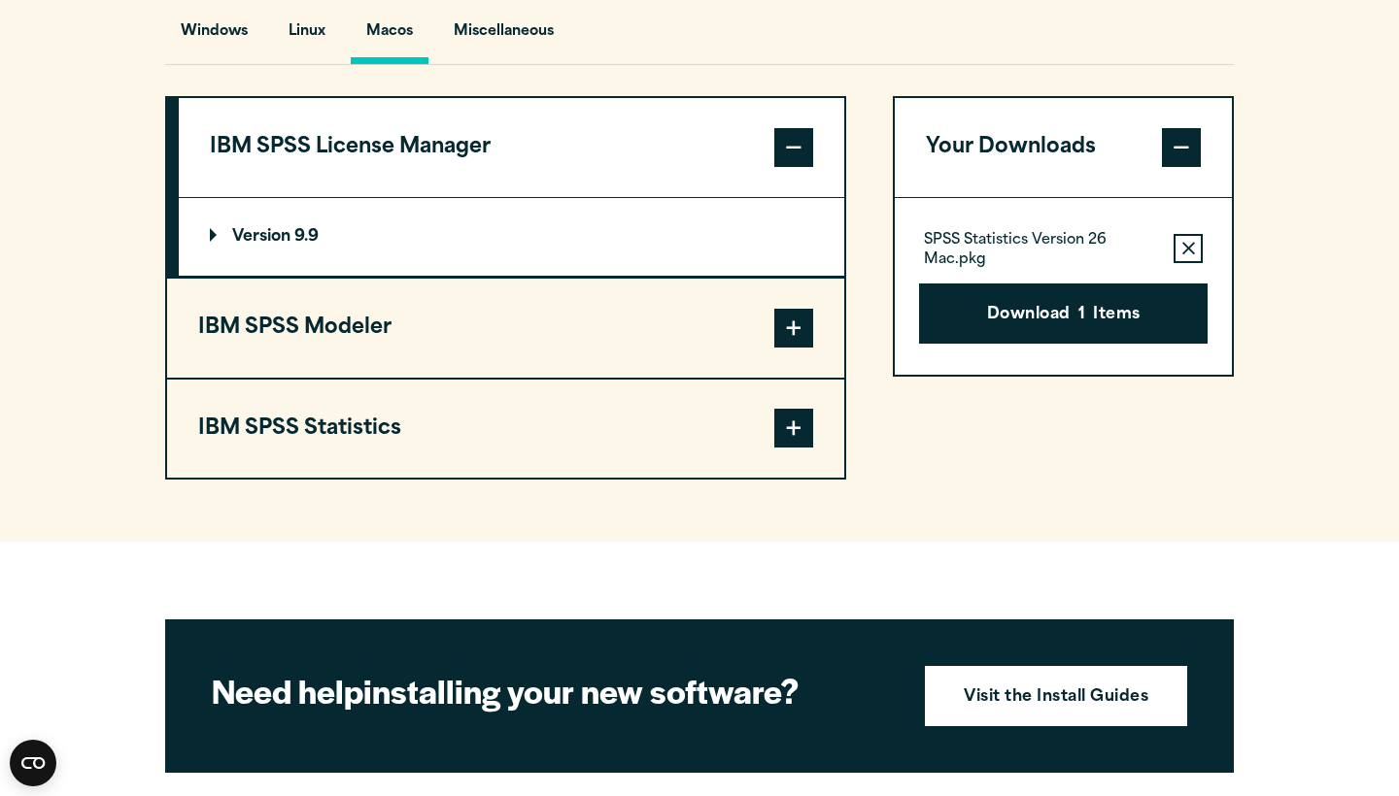
click at [786, 145] on span at bounding box center [793, 147] width 39 height 39
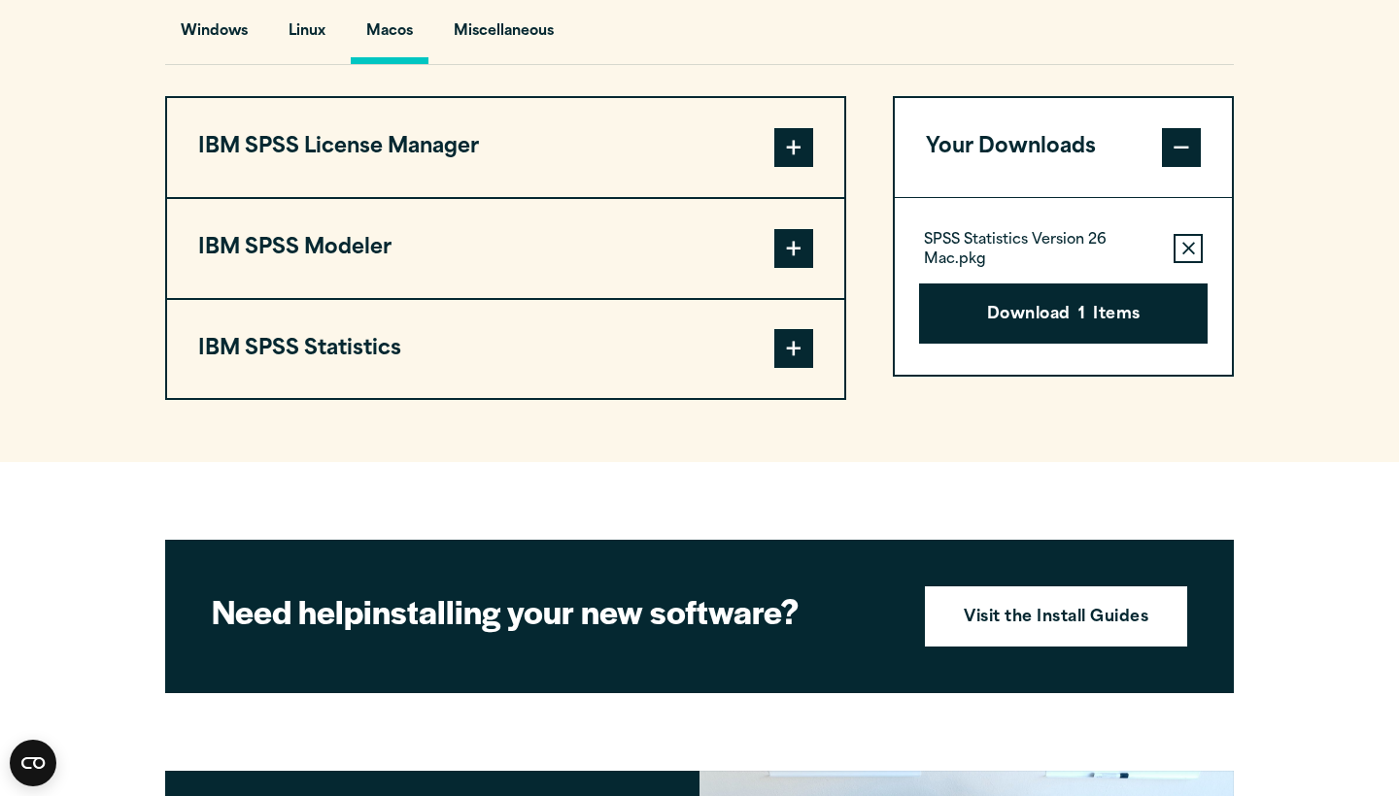
click at [803, 350] on span at bounding box center [793, 348] width 39 height 39
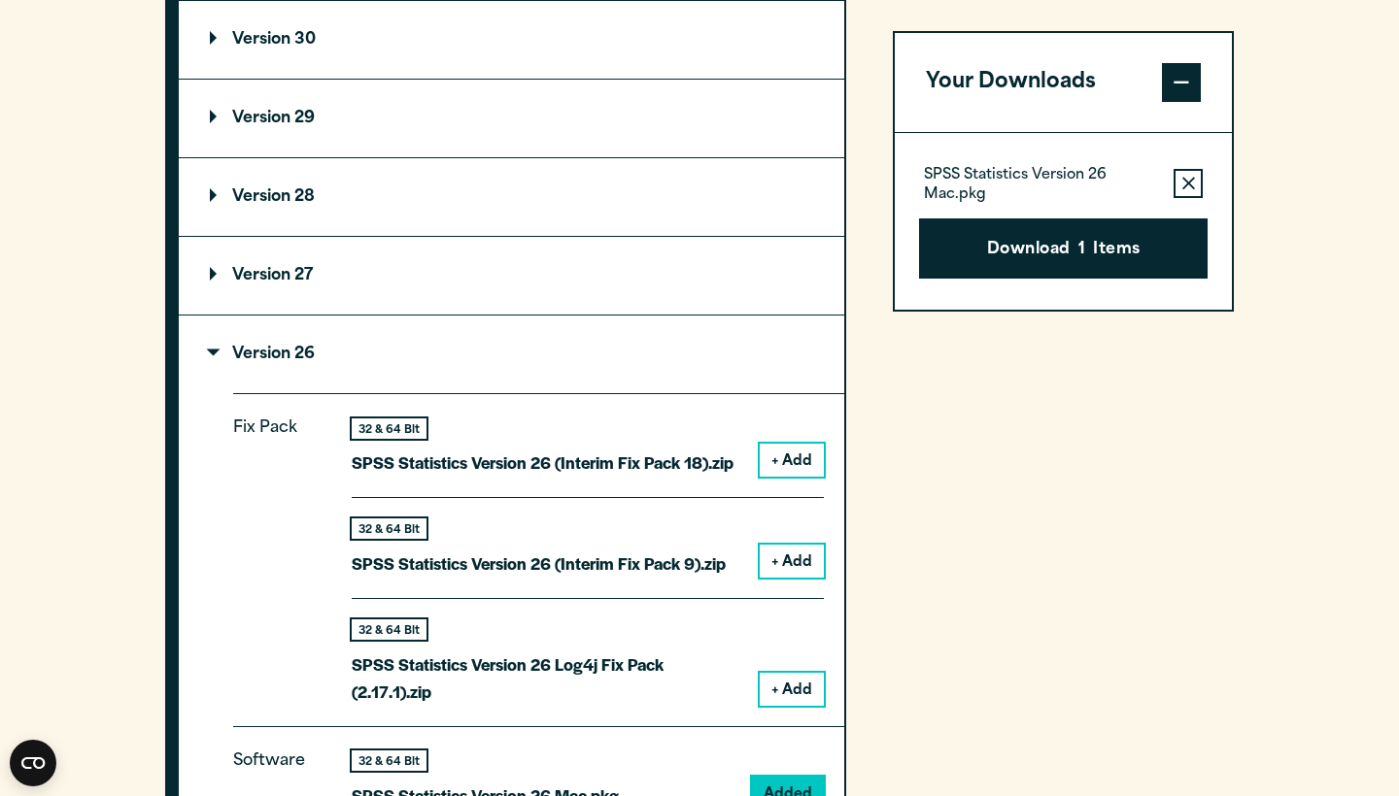
scroll to position [1966, 0]
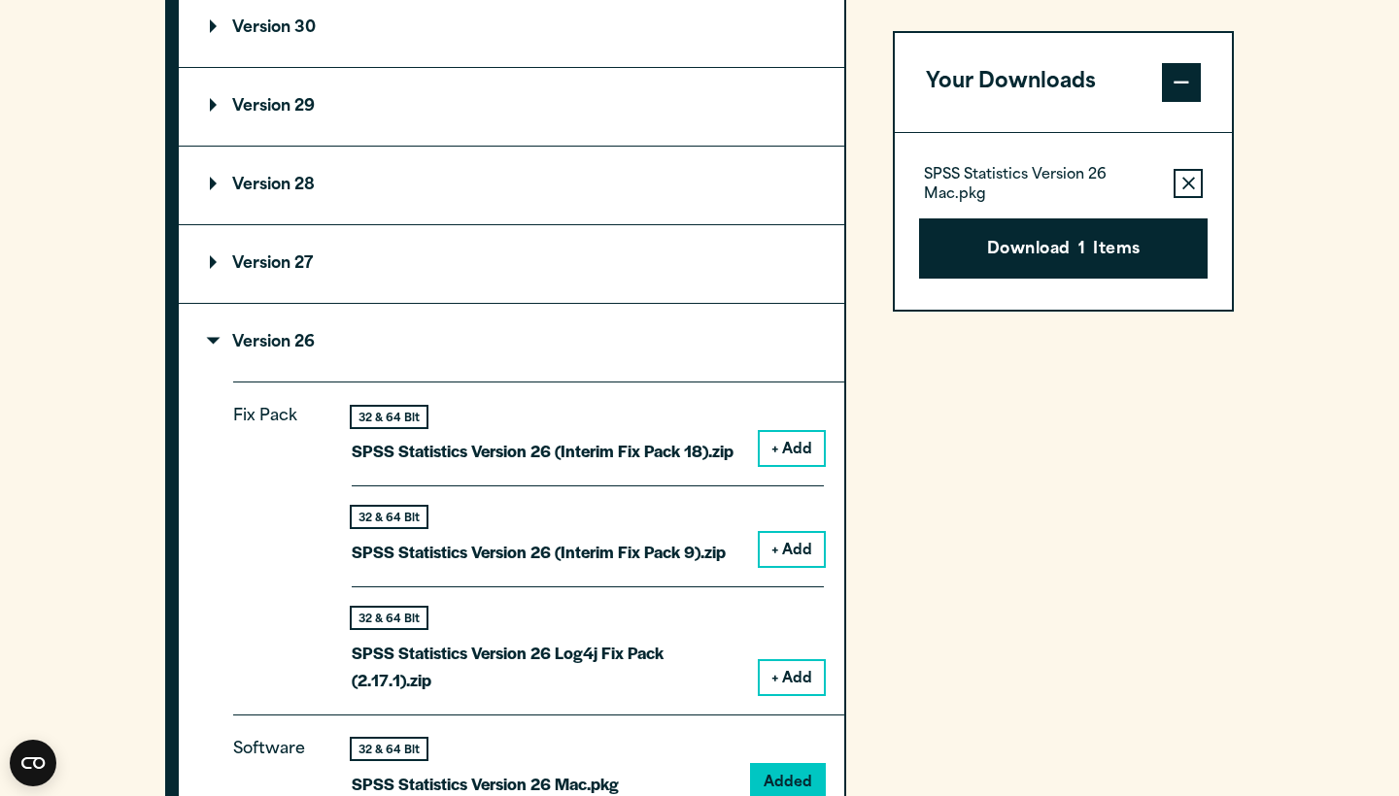
click at [287, 340] on p "Version 26" at bounding box center [262, 343] width 105 height 16
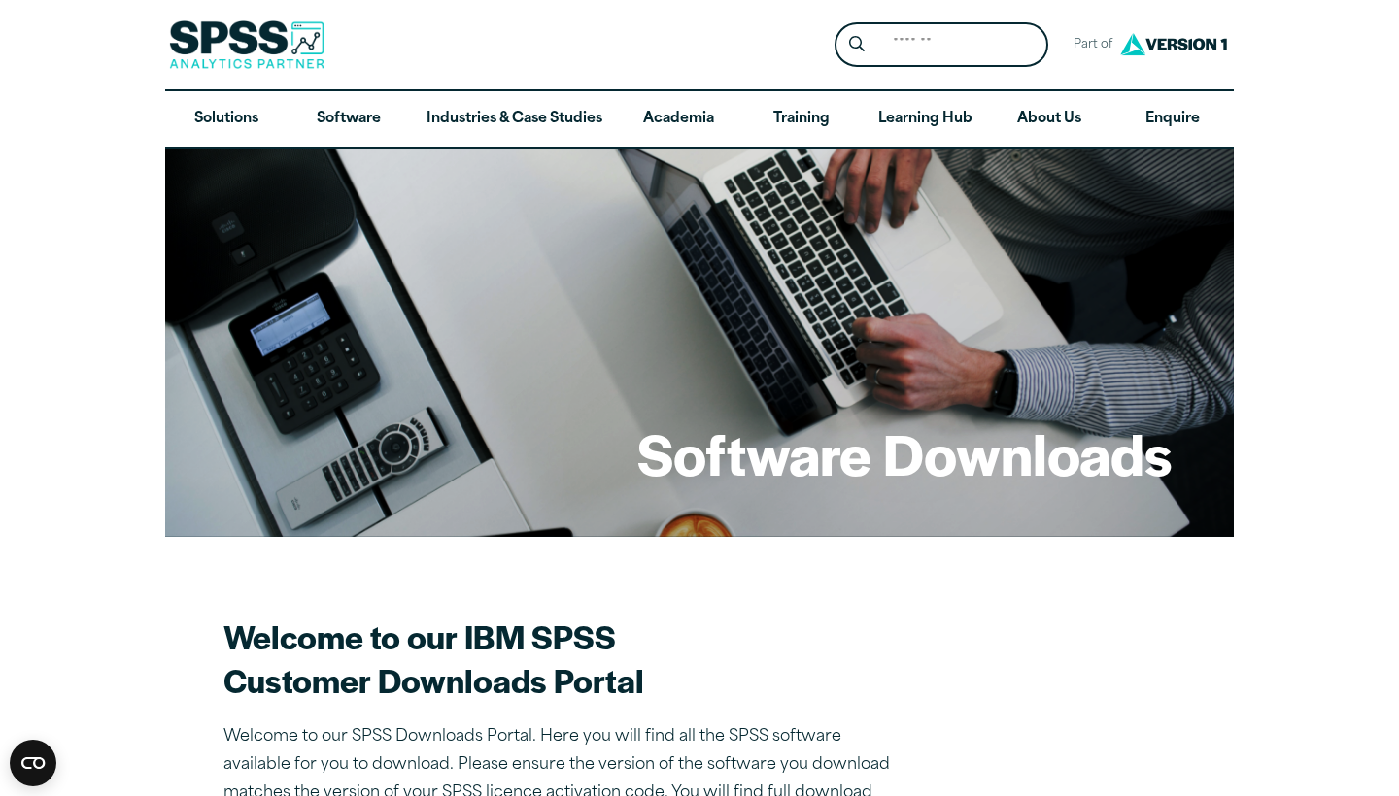
scroll to position [0, 0]
